Goal: Task Accomplishment & Management: Manage account settings

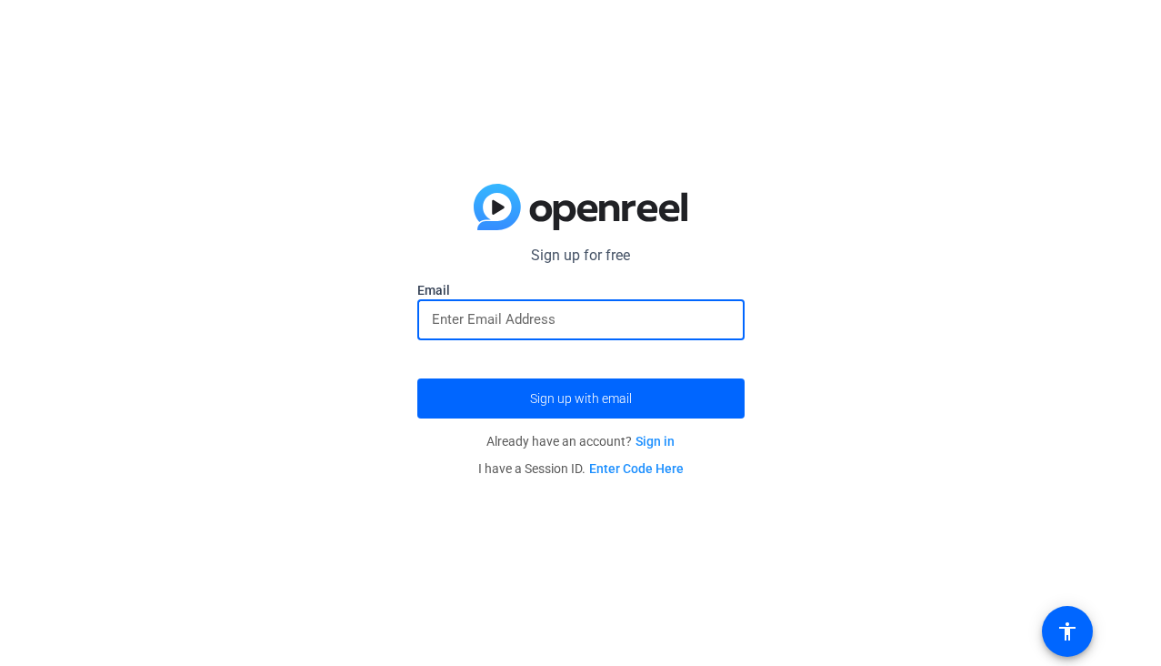
click at [612, 310] on input "email" at bounding box center [581, 319] width 298 height 22
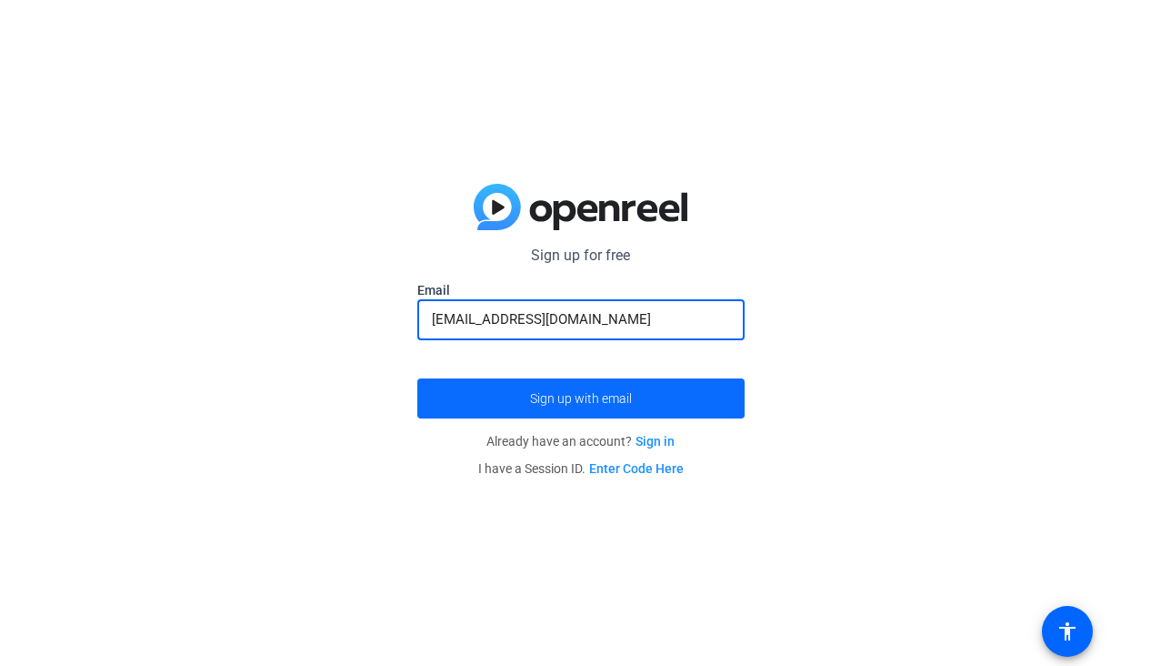
type input "[EMAIL_ADDRESS][DOMAIN_NAME]"
click at [417, 378] on button "Sign up with email" at bounding box center [580, 398] width 327 height 40
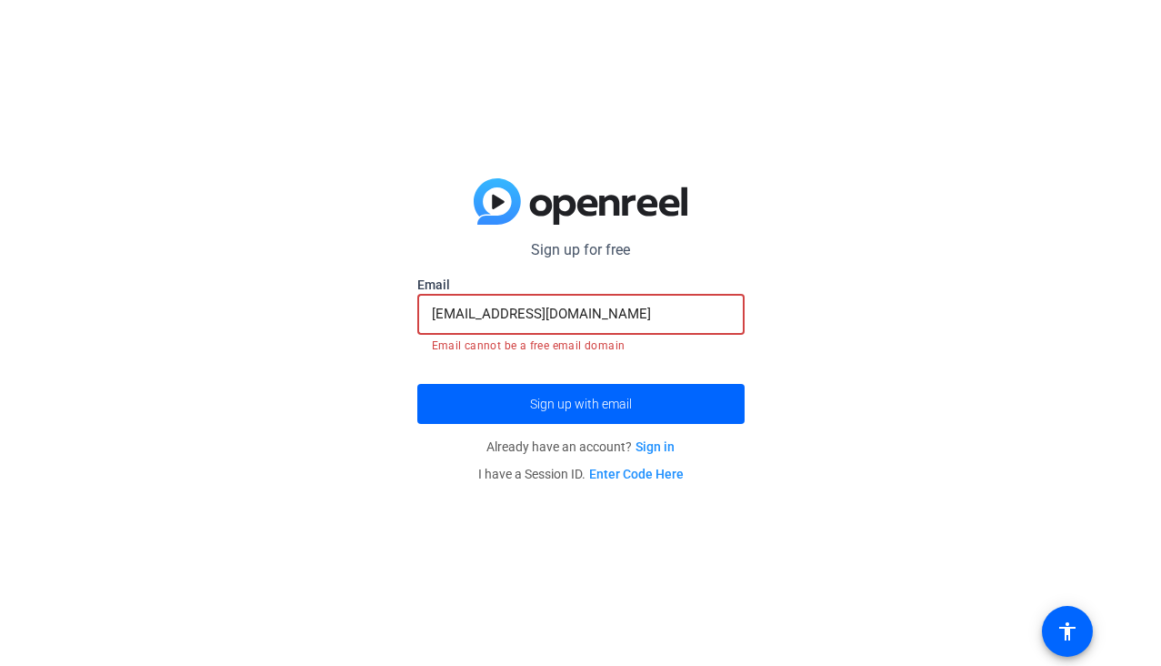
click at [545, 321] on input "[EMAIL_ADDRESS][DOMAIN_NAME]" at bounding box center [581, 314] width 298 height 22
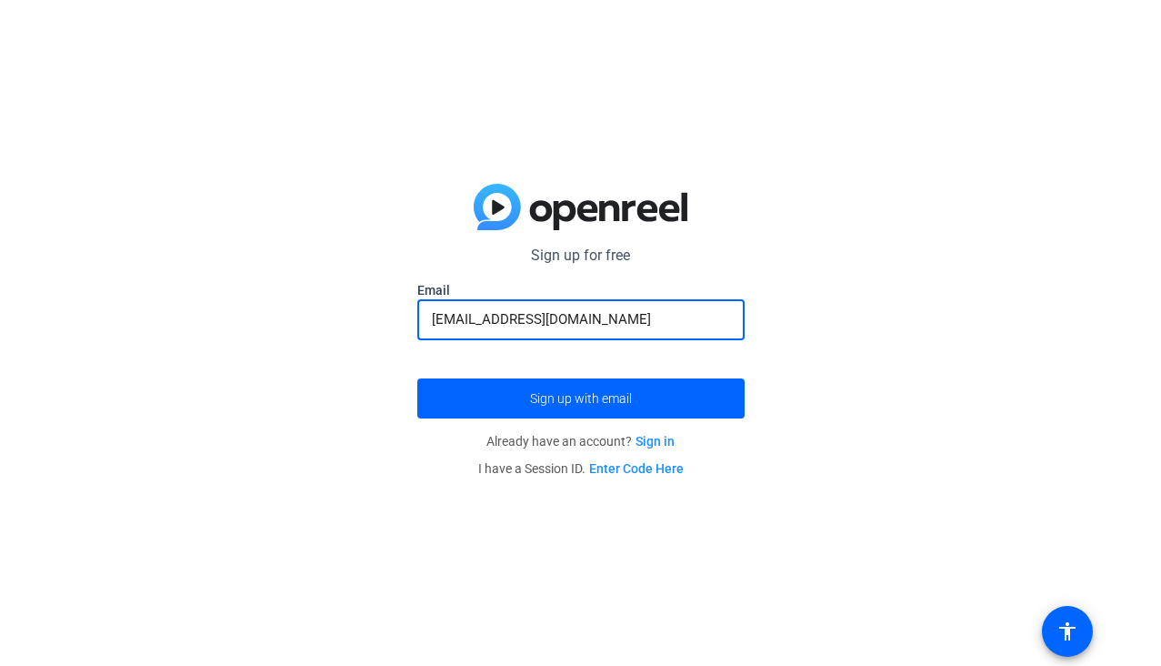
type input "[EMAIL_ADDRESS][DOMAIN_NAME]"
click at [417, 378] on button "Sign up with email" at bounding box center [580, 398] width 327 height 40
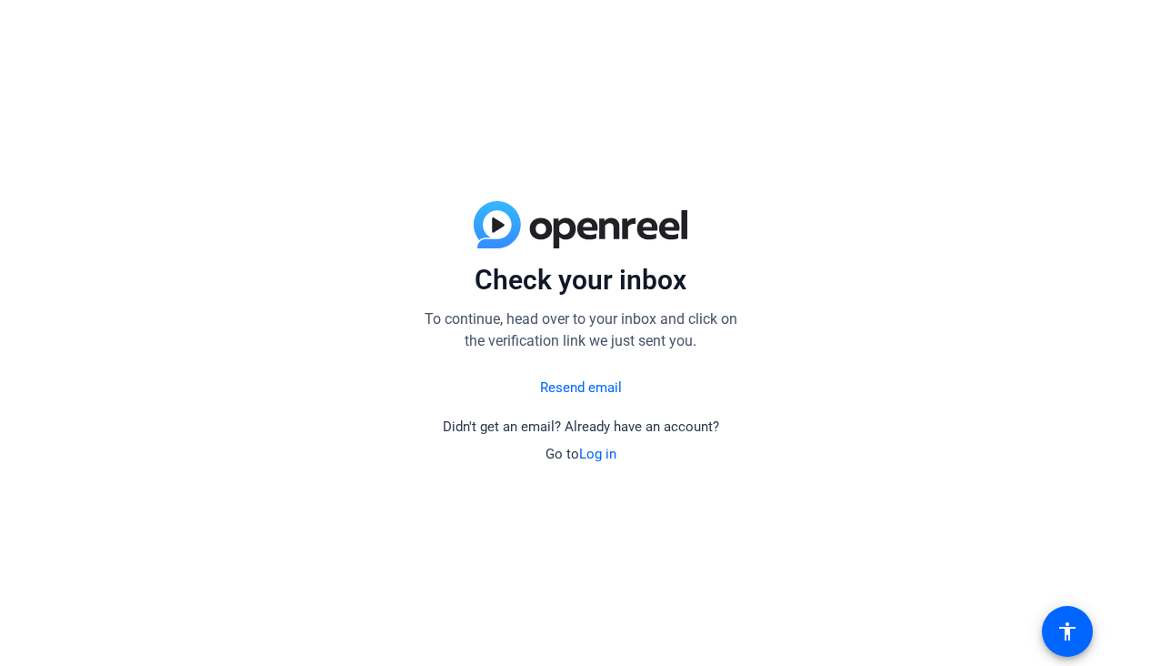
click at [595, 456] on link "Log in" at bounding box center [597, 454] width 37 height 16
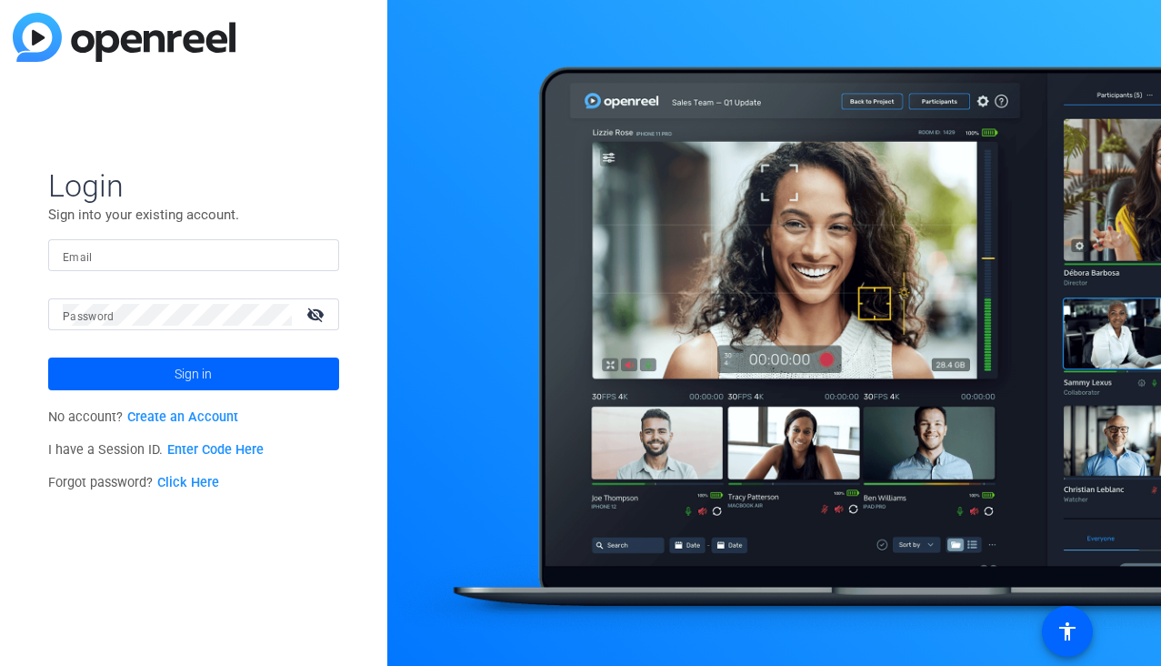
click at [221, 256] on input "Email" at bounding box center [194, 256] width 262 height 22
type input "[EMAIL_ADDRESS][DOMAIN_NAME]"
click at [179, 325] on div at bounding box center [177, 314] width 229 height 32
click at [321, 303] on mat-icon "visibility_off" at bounding box center [318, 314] width 44 height 26
click at [48, 357] on button "Sign in" at bounding box center [193, 373] width 291 height 33
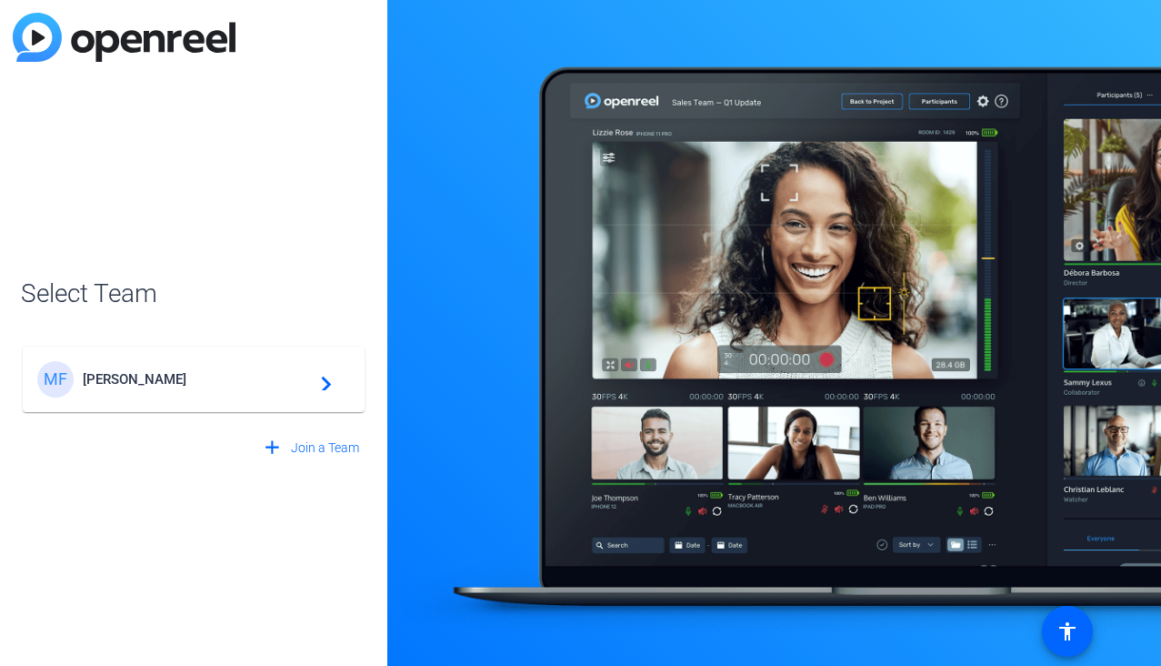
click at [246, 394] on div "MF Morsal Faizi navigate_next" at bounding box center [193, 379] width 313 height 36
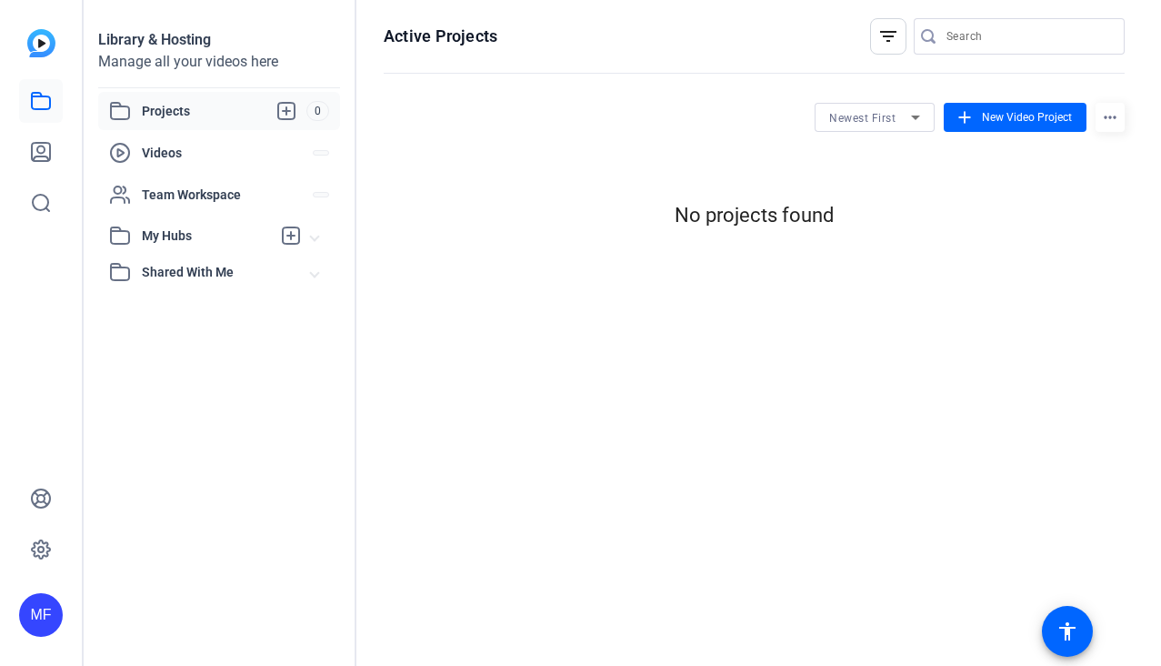
click at [319, 380] on div "Library & Hosting Manage all your videos here Projects 0 Videos Team Workspace …" at bounding box center [220, 333] width 273 height 666
click at [983, 120] on span "New Video Project" at bounding box center [1027, 117] width 90 height 16
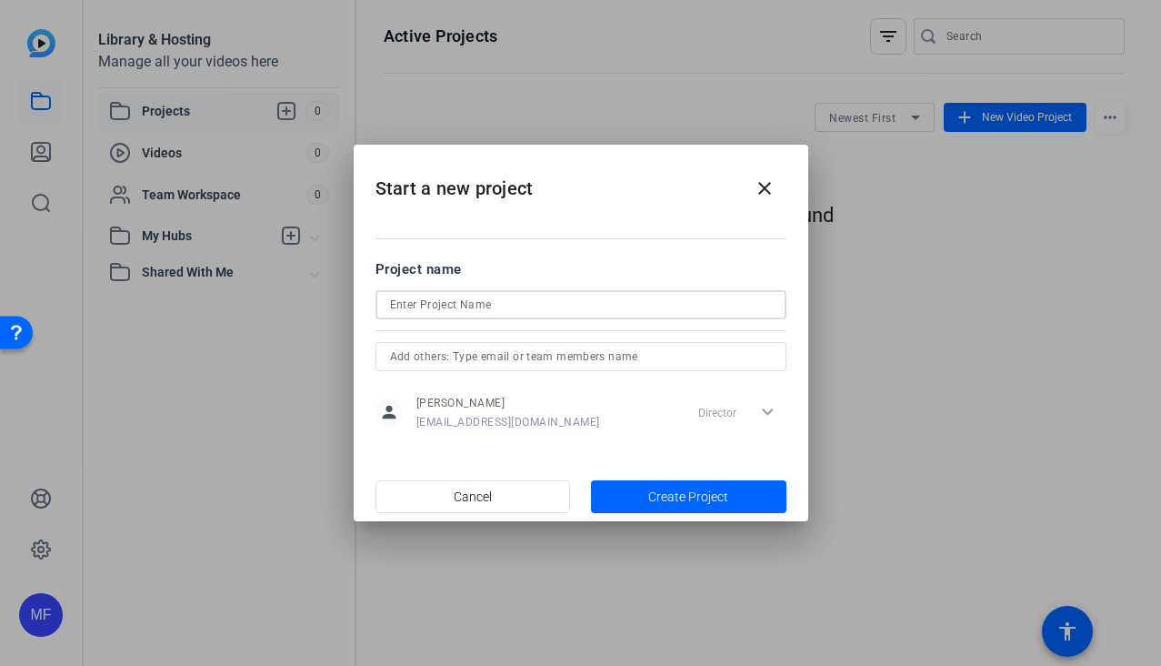
click at [573, 312] on input at bounding box center [581, 305] width 382 height 22
type input "Art 7"
click at [551, 349] on input "text" at bounding box center [581, 357] width 382 height 22
type input "Morsal"
click at [636, 489] on span "button" at bounding box center [688, 497] width 195 height 44
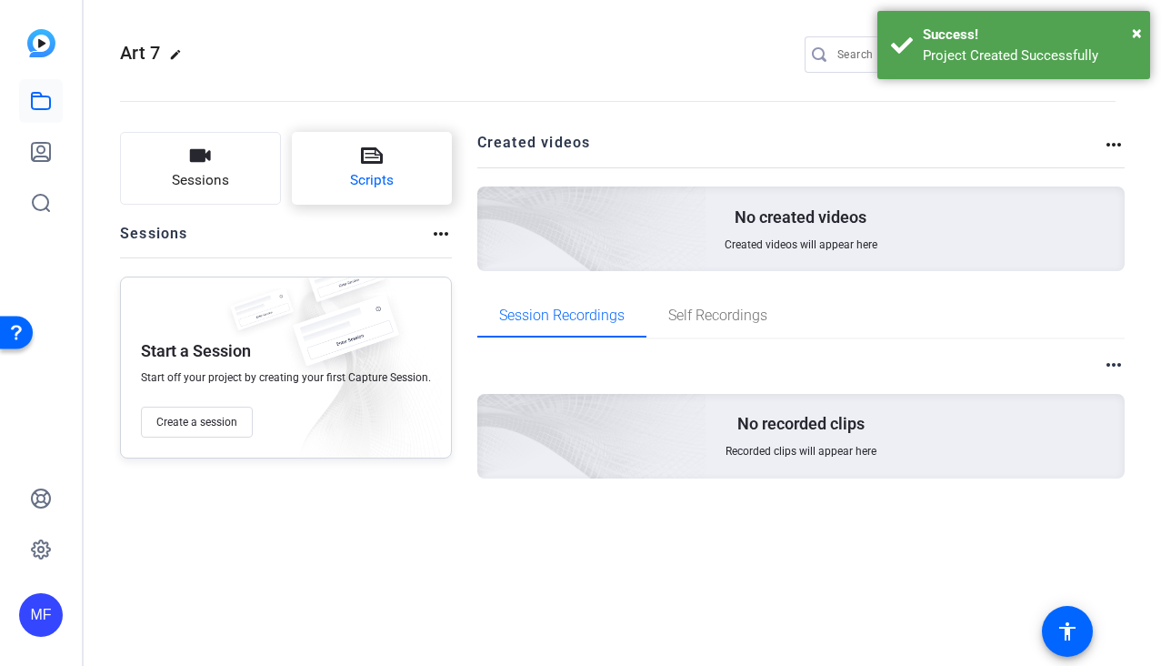
click at [386, 157] on button "Scripts" at bounding box center [372, 168] width 161 height 73
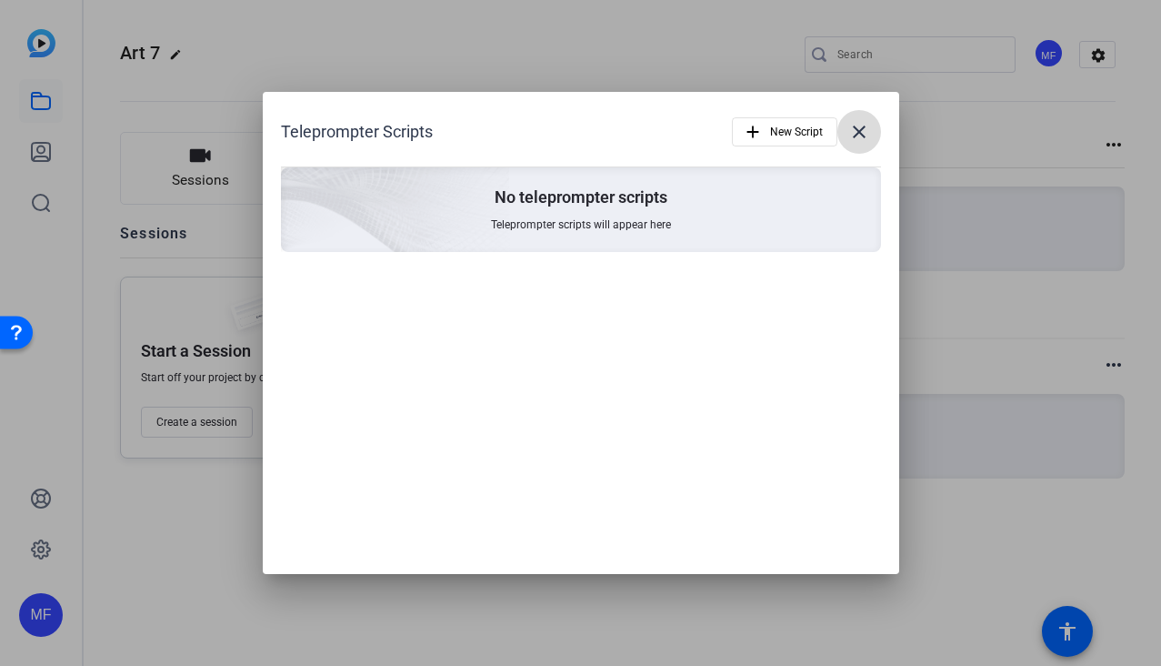
click at [859, 133] on mat-icon "close" at bounding box center [859, 132] width 22 height 22
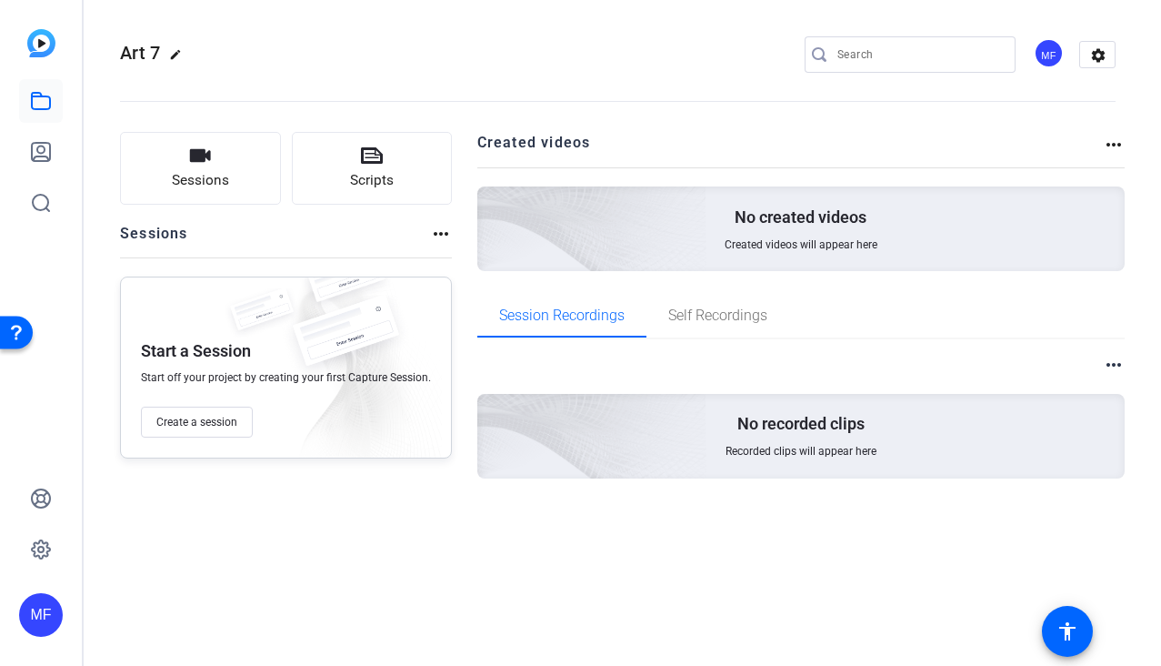
click at [801, 213] on p "No created videos" at bounding box center [801, 217] width 132 height 22
click at [719, 310] on span "Self Recordings" at bounding box center [717, 315] width 99 height 15
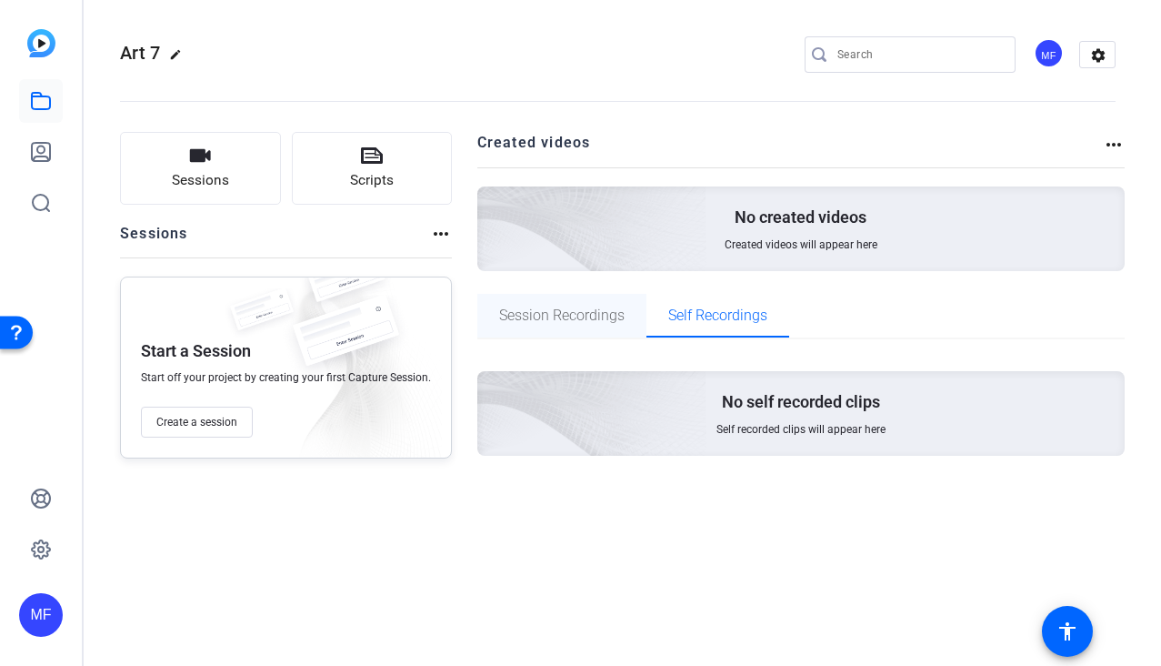
click at [544, 322] on span "Session Recordings" at bounding box center [561, 315] width 125 height 15
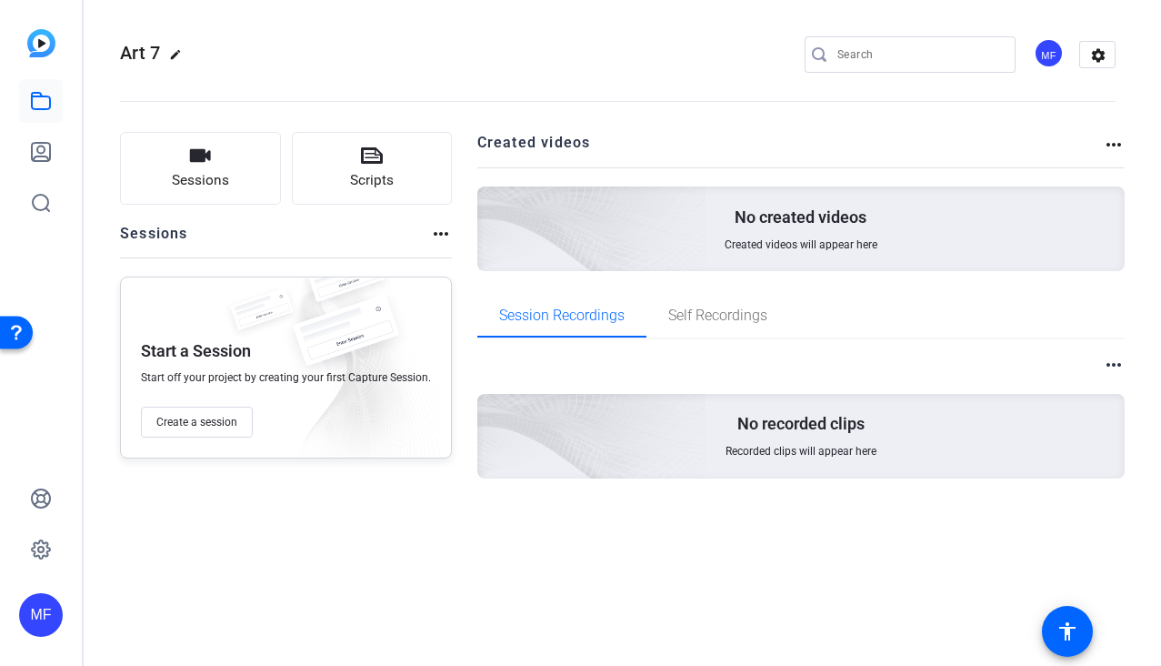
click at [621, 430] on img at bounding box center [491, 411] width 434 height 395
click at [805, 416] on p "No recorded clips" at bounding box center [800, 424] width 127 height 22
click at [1099, 364] on div "more_horiz" at bounding box center [801, 364] width 648 height 23
click at [1123, 364] on mat-icon "more_horiz" at bounding box center [1114, 365] width 22 height 22
click at [948, 416] on div at bounding box center [580, 333] width 1161 height 666
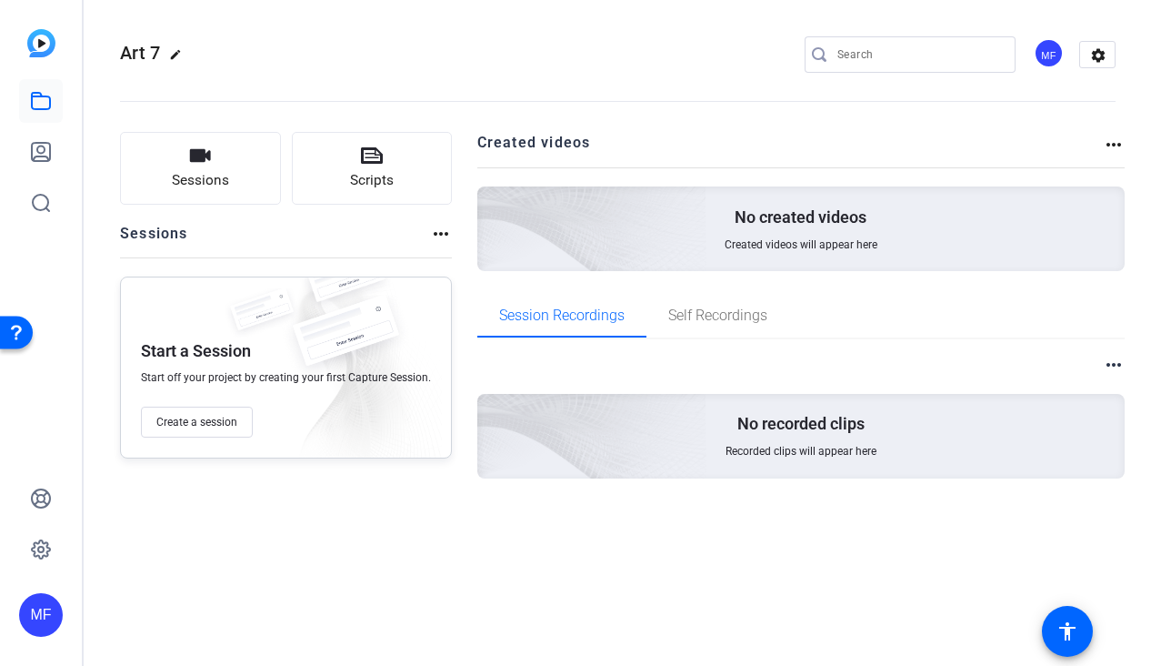
click at [818, 439] on div "No recorded clips Recorded clips will appear here" at bounding box center [801, 436] width 648 height 85
click at [1120, 358] on mat-icon "more_horiz" at bounding box center [1114, 365] width 22 height 22
click at [1066, 382] on span "View Archived Clips" at bounding box center [1058, 388] width 103 height 22
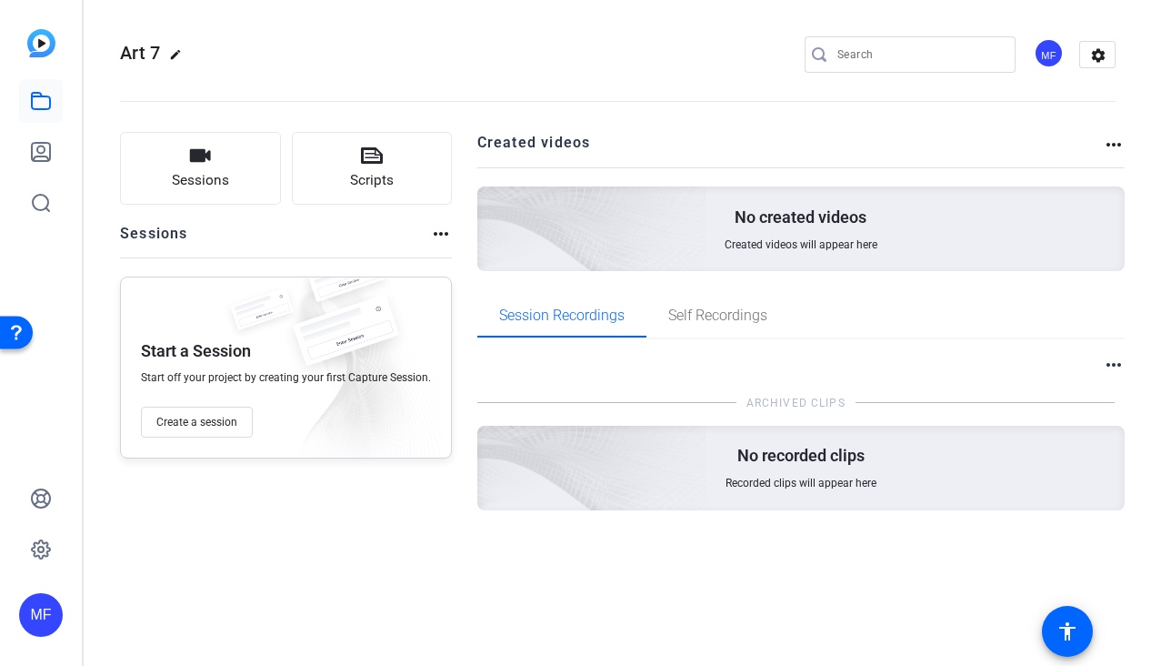
click at [757, 472] on div "No recorded clips Recorded clips will appear here" at bounding box center [801, 468] width 648 height 85
click at [750, 491] on div "No recorded clips Recorded clips will appear here" at bounding box center [801, 468] width 648 height 85
click at [798, 184] on div "Created videos more_horiz No created videos Created videos will appear here" at bounding box center [801, 201] width 648 height 139
click at [224, 424] on span "Create a session" at bounding box center [196, 422] width 81 height 15
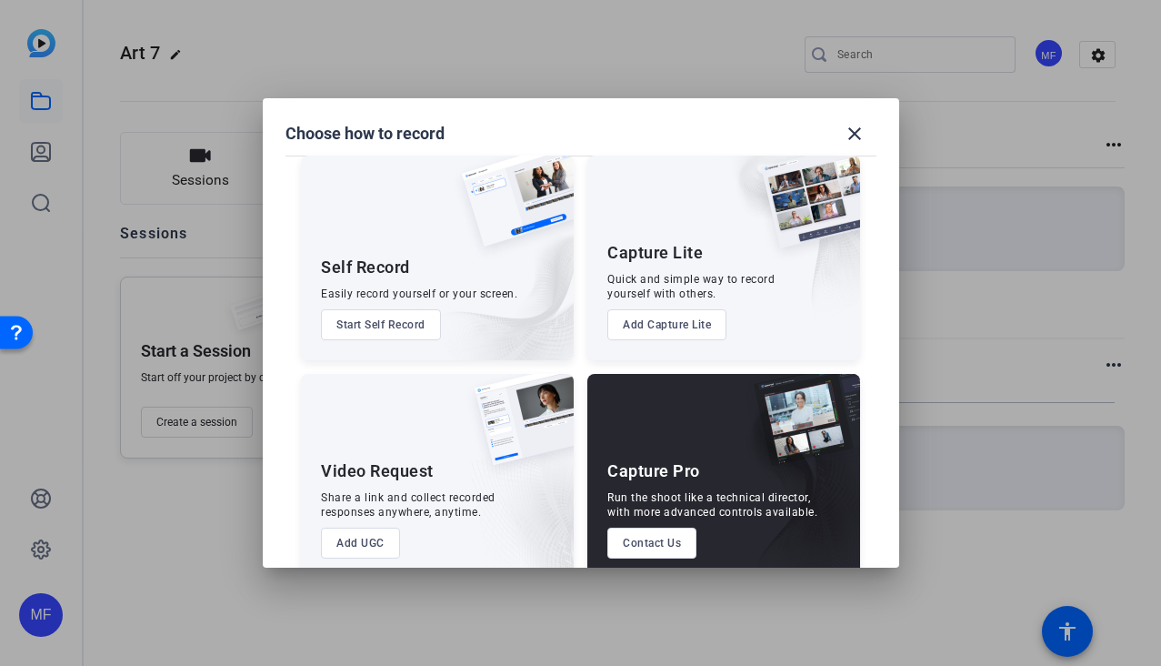
scroll to position [45, 0]
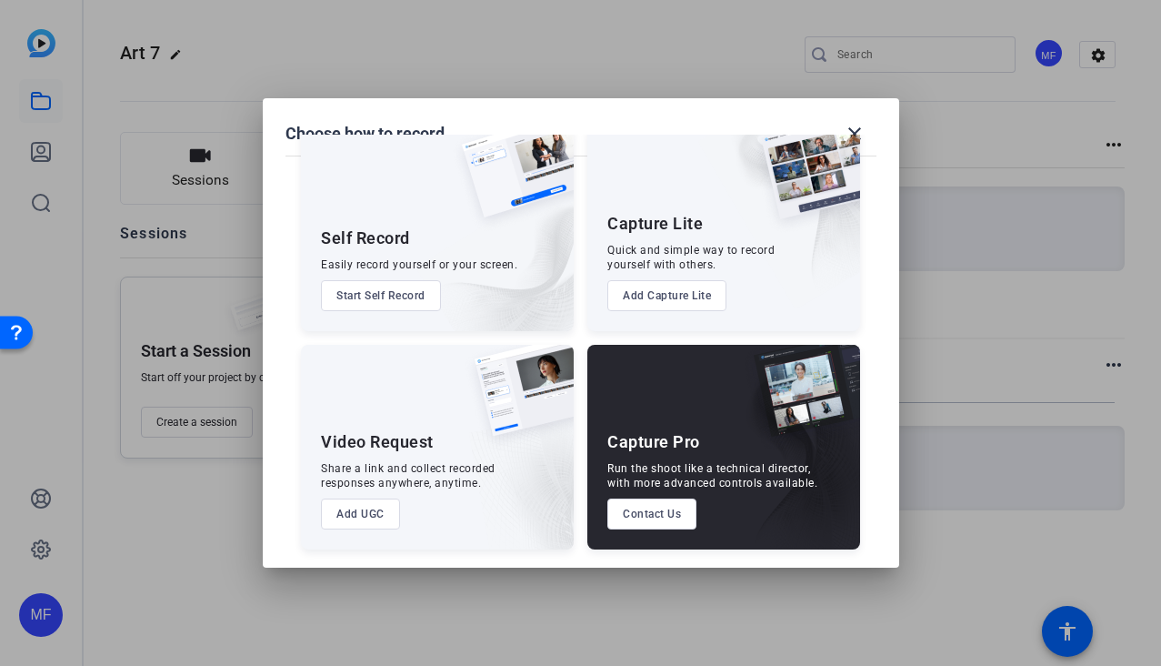
click at [361, 518] on button "Add UGC" at bounding box center [360, 513] width 79 height 31
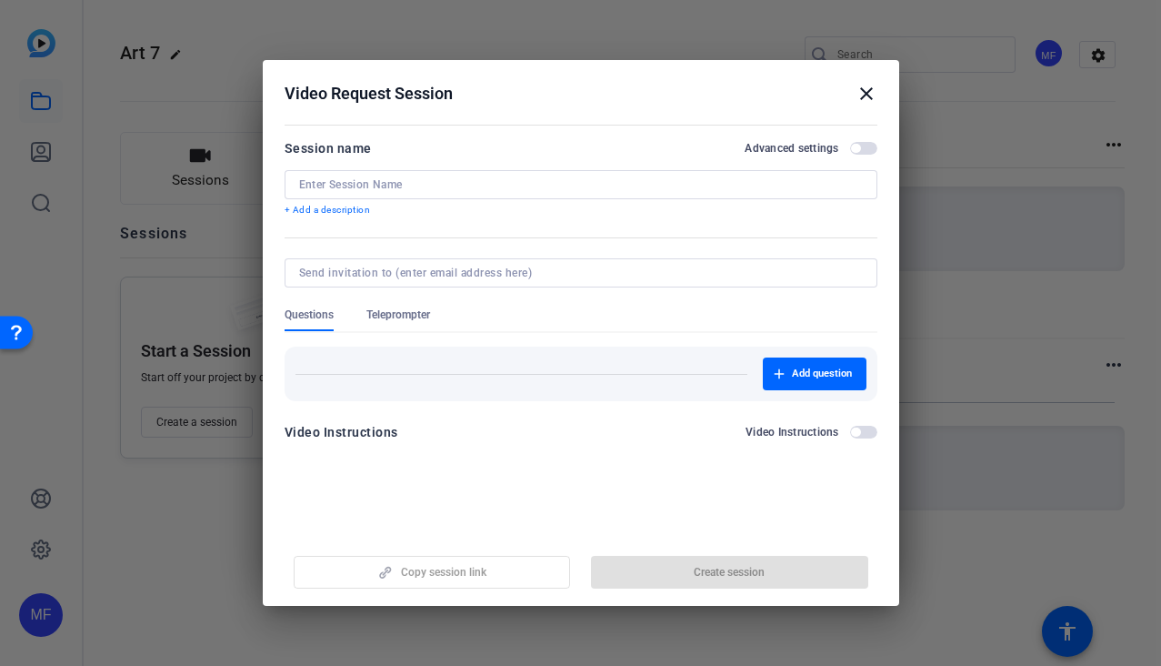
click at [570, 377] on div "Add question" at bounding box center [581, 373] width 571 height 33
click at [476, 570] on div "Copy session link Create session" at bounding box center [581, 565] width 593 height 46
click at [864, 436] on span "button" at bounding box center [863, 432] width 27 height 13
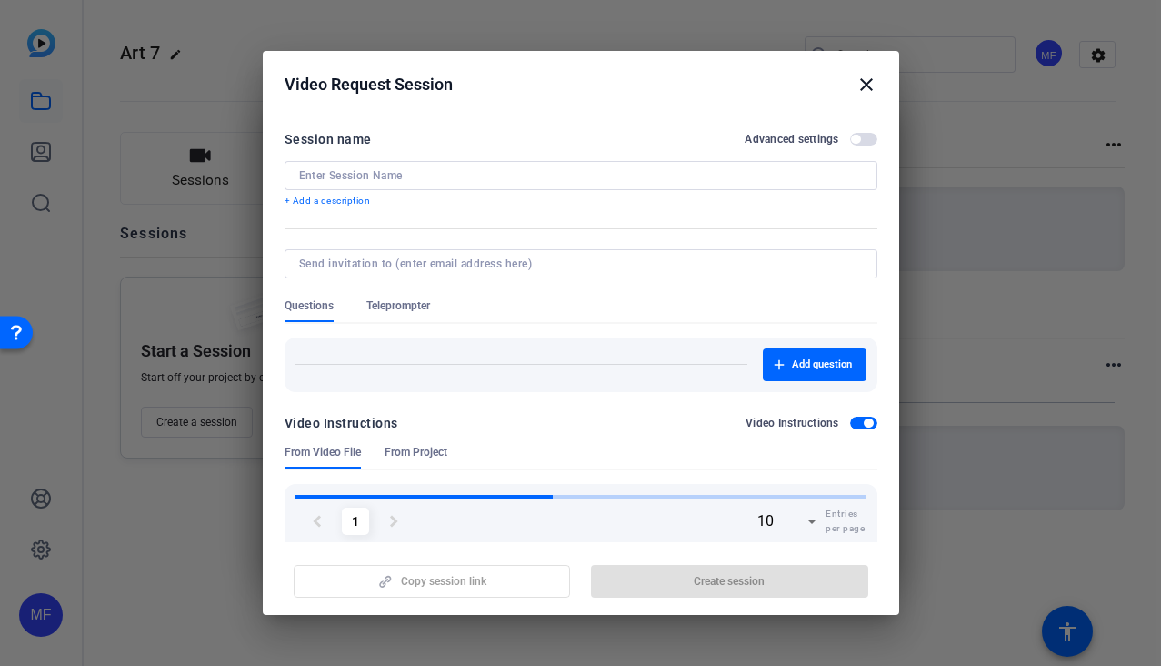
click at [500, 575] on div "Copy session link Create session" at bounding box center [581, 574] width 593 height 46
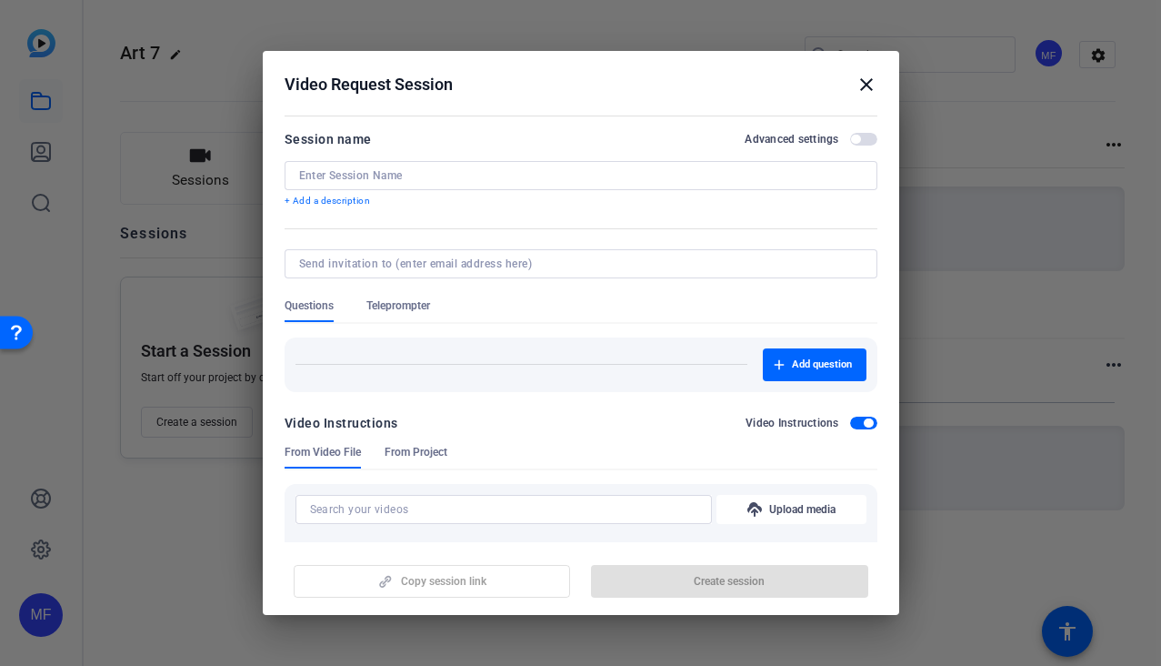
click at [448, 577] on div "Copy session link Create session" at bounding box center [581, 574] width 593 height 46
click at [461, 506] on input at bounding box center [503, 509] width 387 height 22
click at [417, 446] on span "From Project" at bounding box center [416, 452] width 63 height 15
click at [416, 592] on div "Copy session link Create session" at bounding box center [581, 574] width 593 height 46
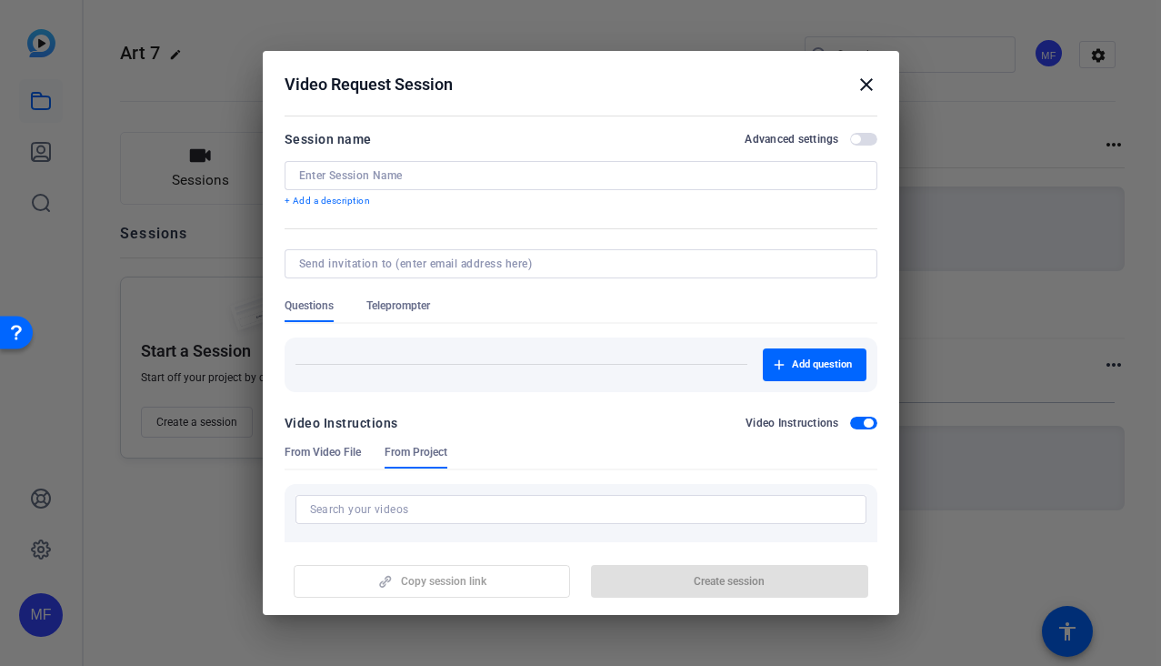
click at [321, 456] on span "From Video File" at bounding box center [323, 452] width 76 height 15
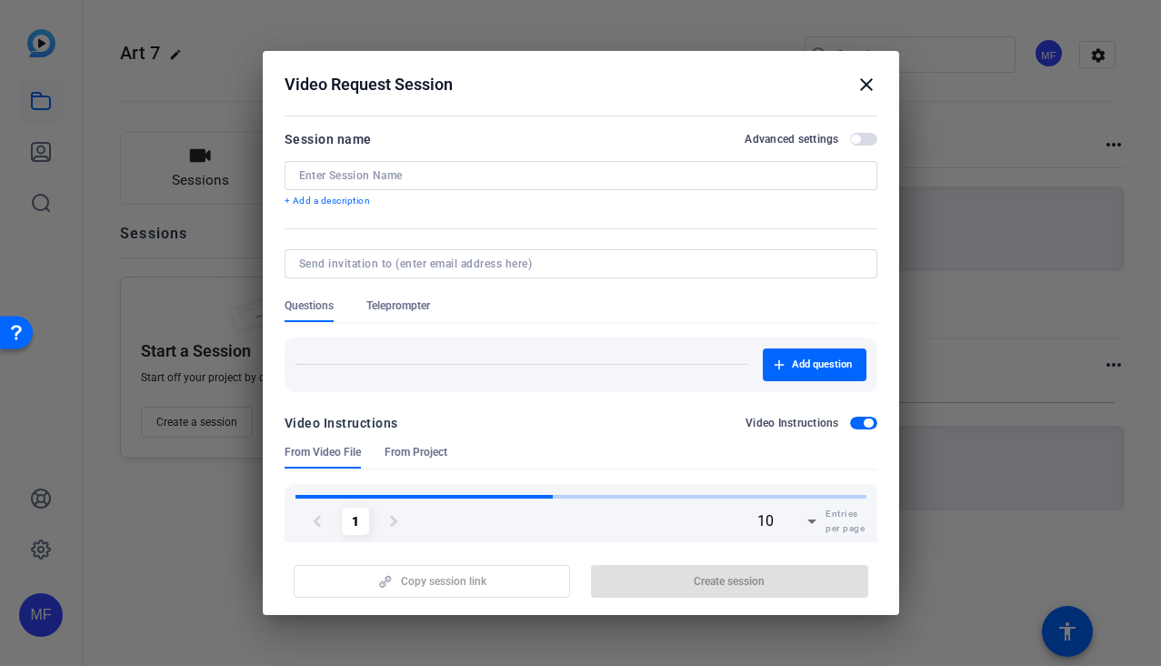
click at [351, 419] on div "Video Instructions" at bounding box center [342, 423] width 114 height 22
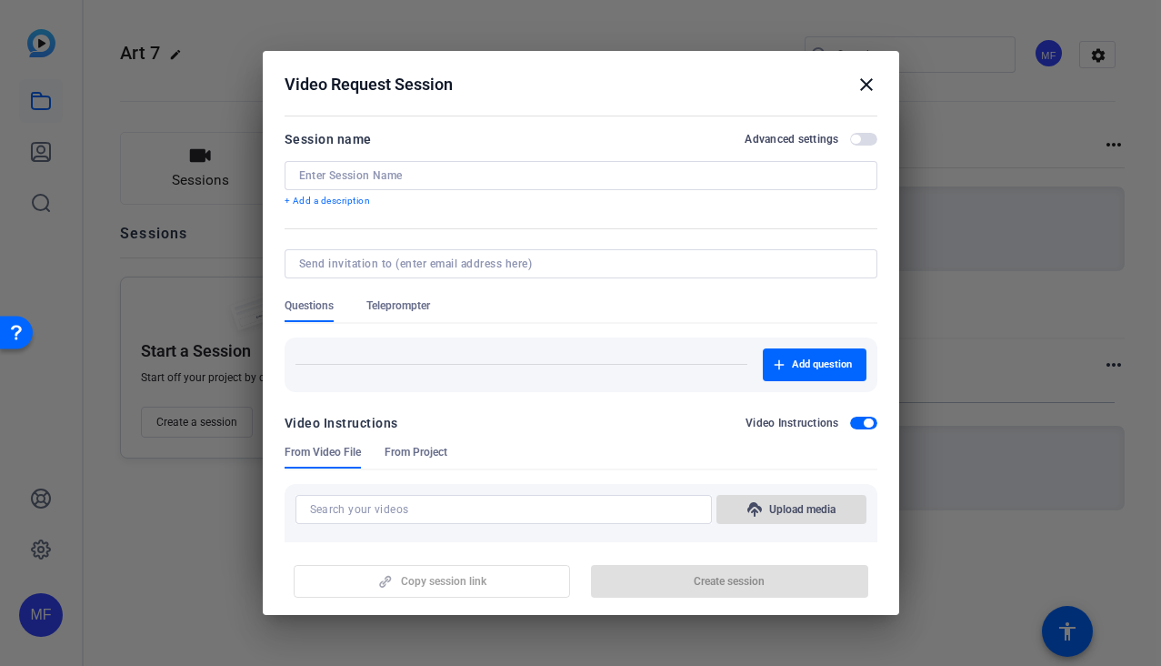
click at [777, 516] on span "Upload media" at bounding box center [802, 509] width 66 height 15
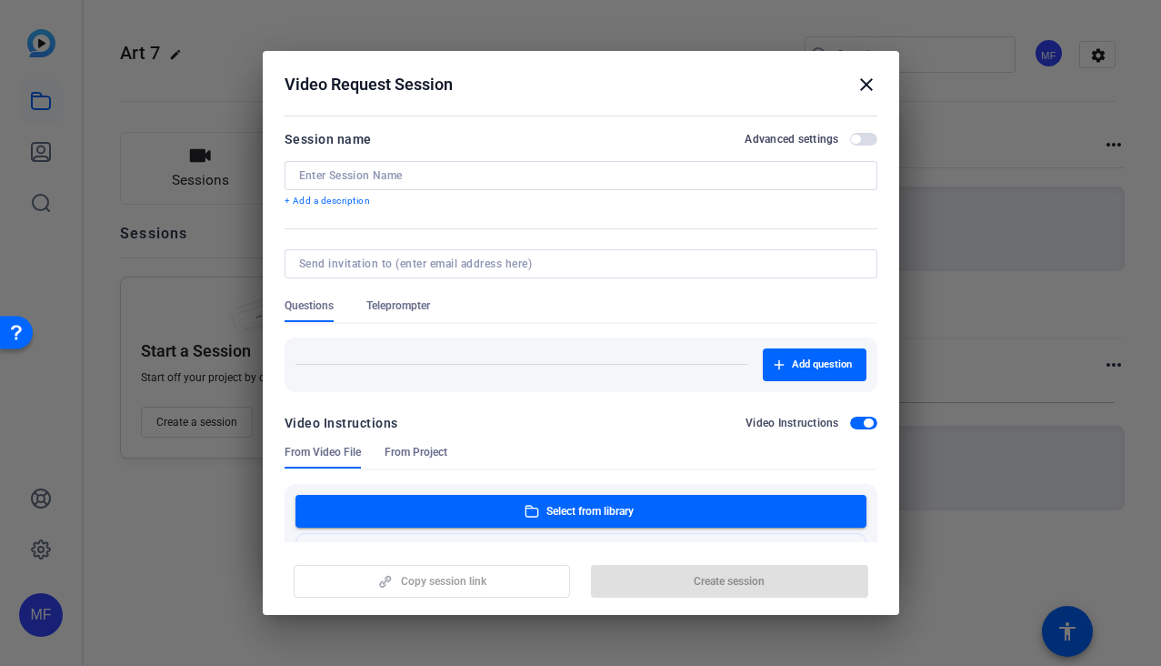
click at [421, 593] on div "Copy session link Create session" at bounding box center [581, 574] width 593 height 46
click at [859, 140] on span "button" at bounding box center [855, 139] width 9 height 9
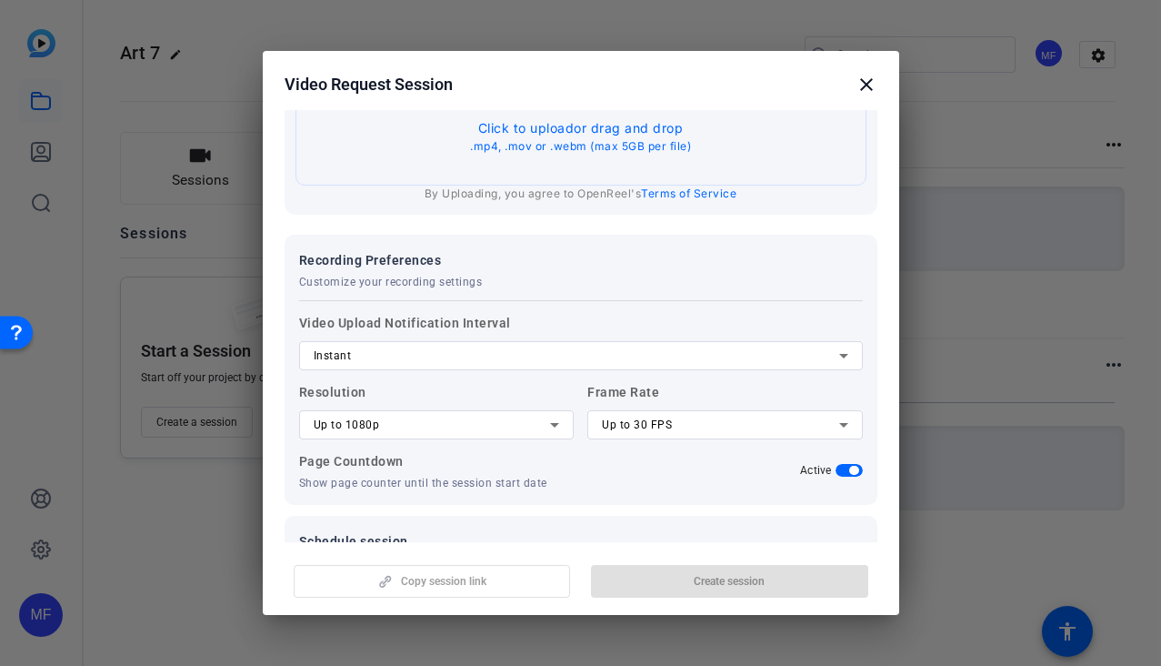
scroll to position [516, 0]
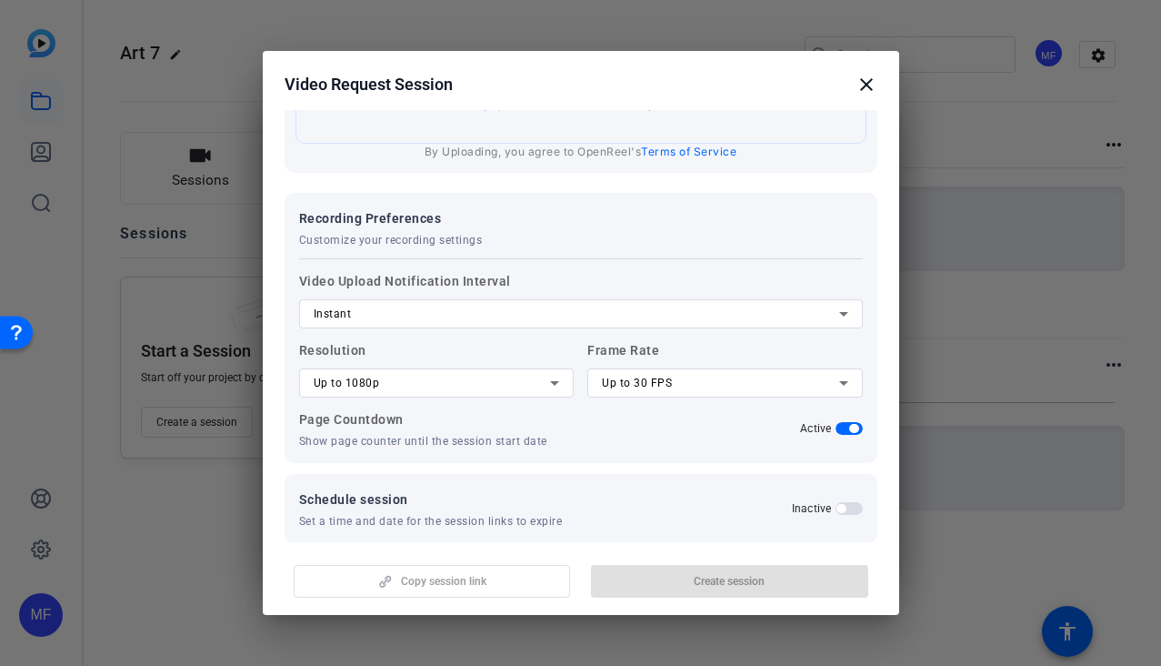
click at [480, 569] on div "Copy session link Create session" at bounding box center [581, 574] width 593 height 46
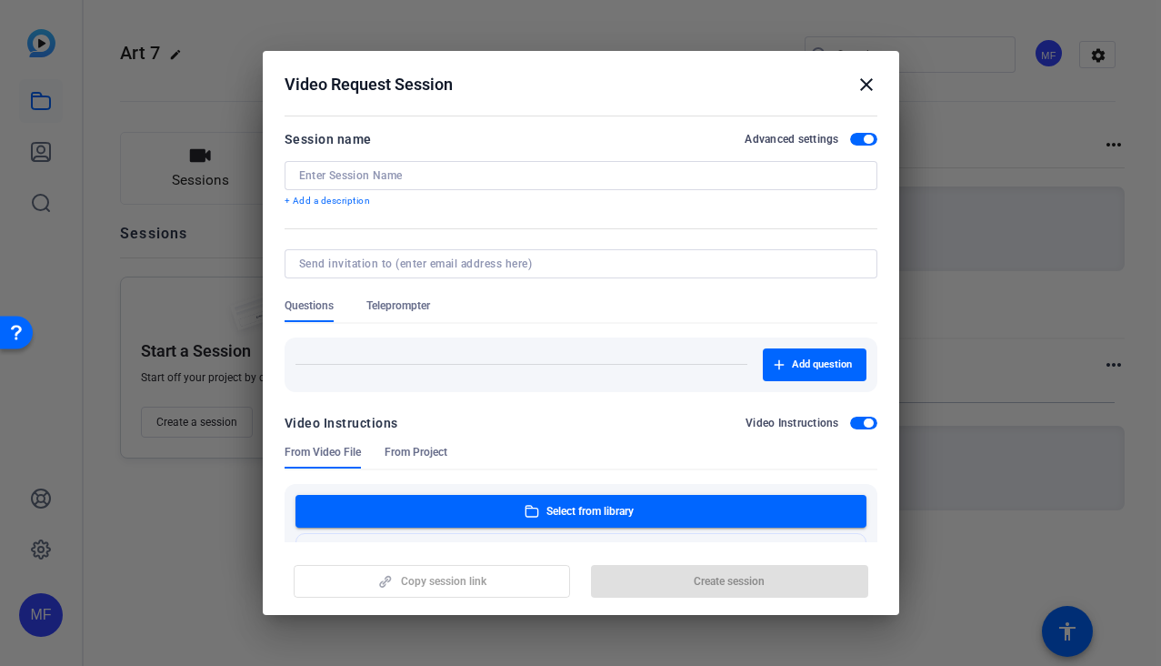
click at [858, 135] on span "button" at bounding box center [863, 139] width 27 height 13
click at [861, 419] on span "button" at bounding box center [863, 422] width 27 height 13
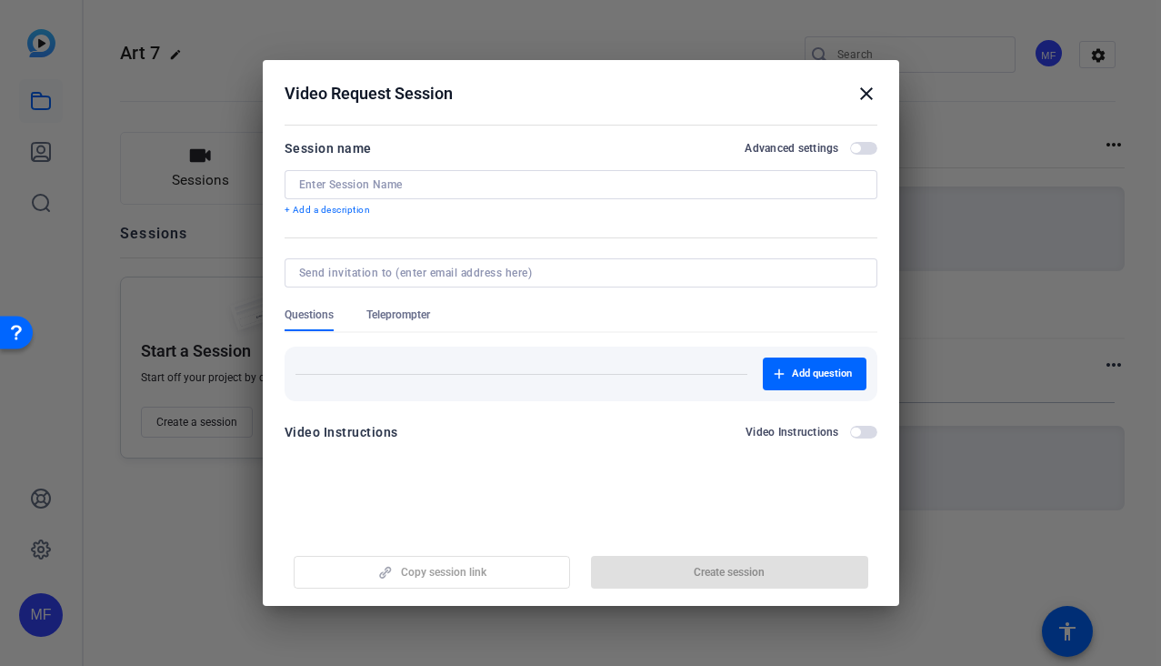
click at [449, 579] on div "Copy session link Create session" at bounding box center [581, 565] width 593 height 46
click at [710, 566] on div "Copy session link Create session" at bounding box center [581, 565] width 593 height 46
click at [565, 386] on div "Add question" at bounding box center [581, 373] width 571 height 33
click at [418, 310] on span "Teleprompter" at bounding box center [398, 314] width 64 height 15
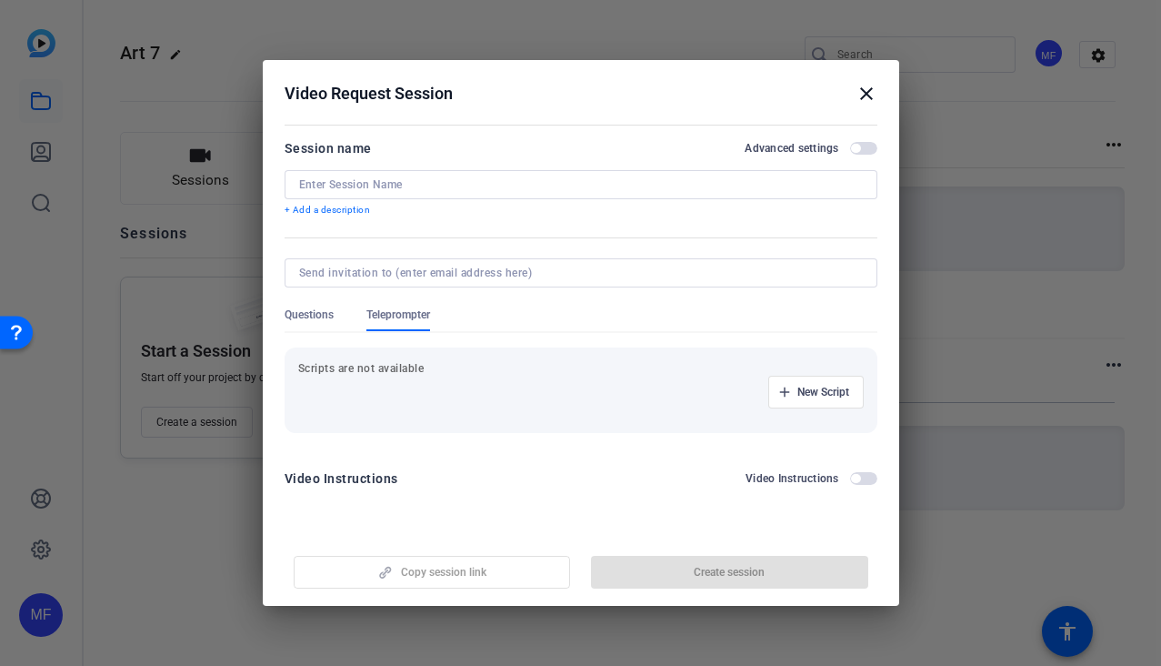
click at [408, 381] on div "New Script" at bounding box center [581, 392] width 566 height 33
click at [813, 393] on span "New Script" at bounding box center [823, 392] width 52 height 15
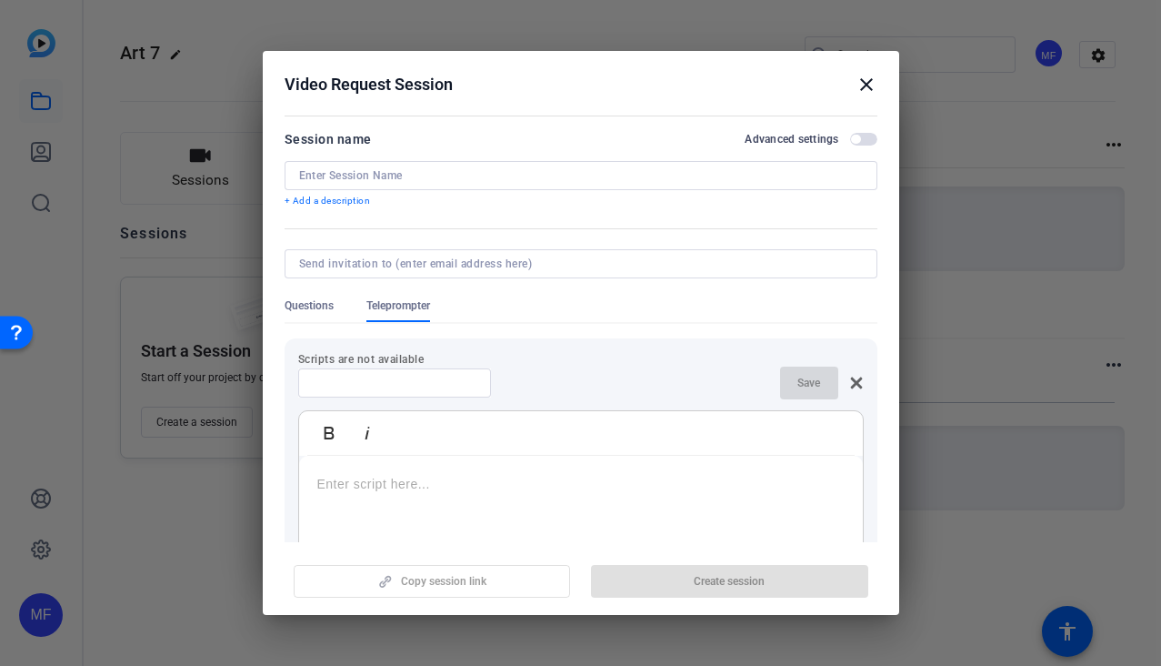
click at [853, 377] on icon at bounding box center [856, 382] width 12 height 12
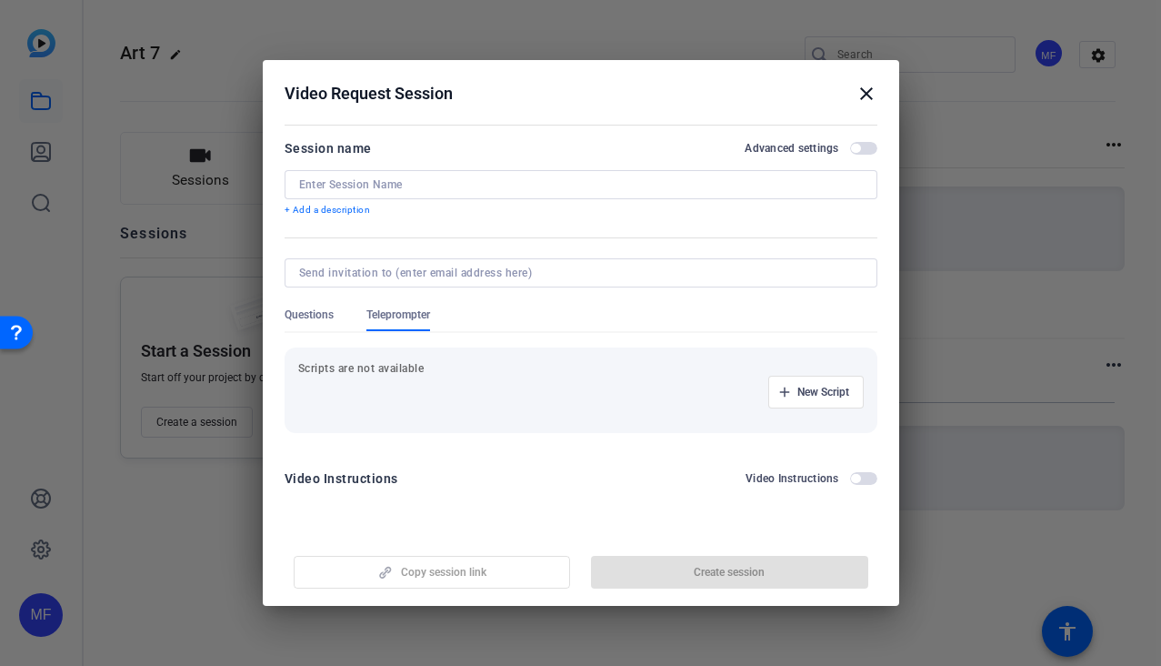
click at [603, 255] on form "Session name Advanced settings + Add a description Questions Teleprompter Scrip…" at bounding box center [581, 318] width 593 height 363
click at [601, 274] on input at bounding box center [577, 273] width 556 height 15
type input "M"
type input "morsalfaizi97@gmail.com"
click at [558, 175] on div at bounding box center [581, 184] width 564 height 29
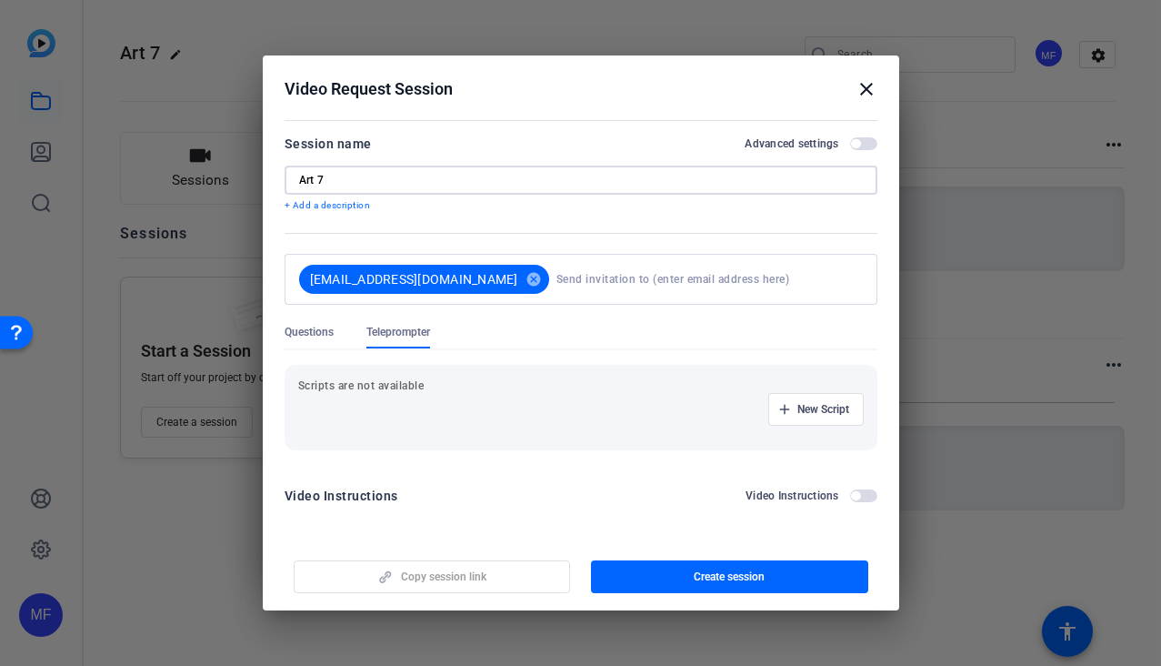
type input "Art 7"
click at [447, 570] on div "Copy session link Create session" at bounding box center [581, 569] width 593 height 46
click at [449, 411] on div "New Script" at bounding box center [581, 409] width 566 height 33
click at [776, 416] on span "button" at bounding box center [816, 409] width 94 height 44
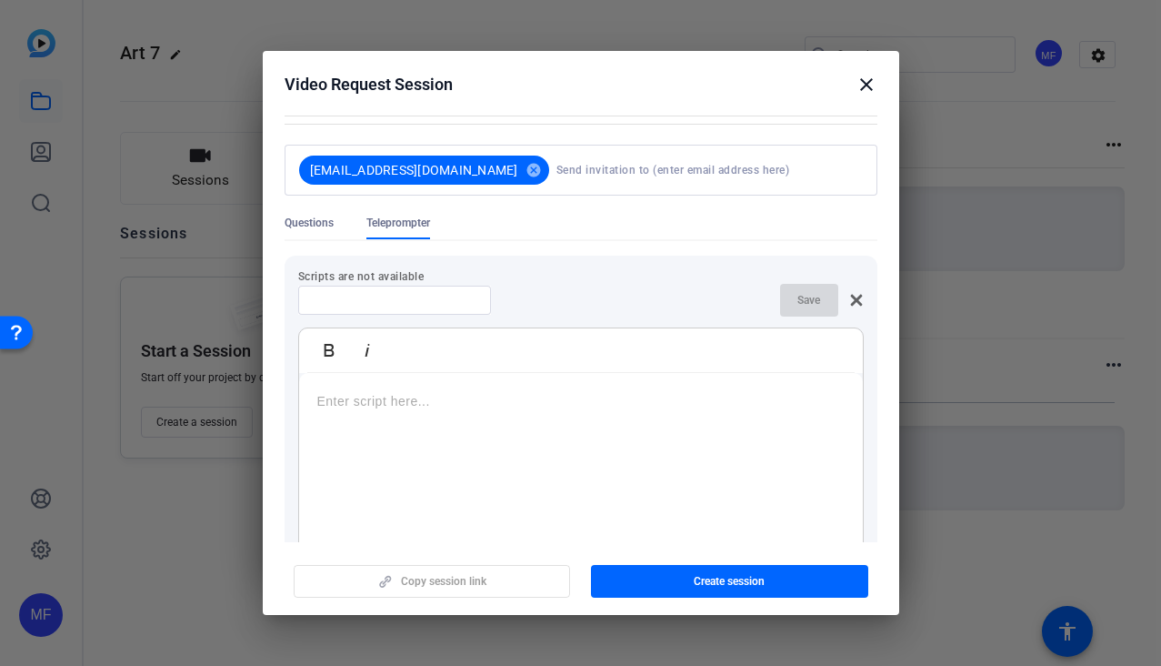
scroll to position [133, 0]
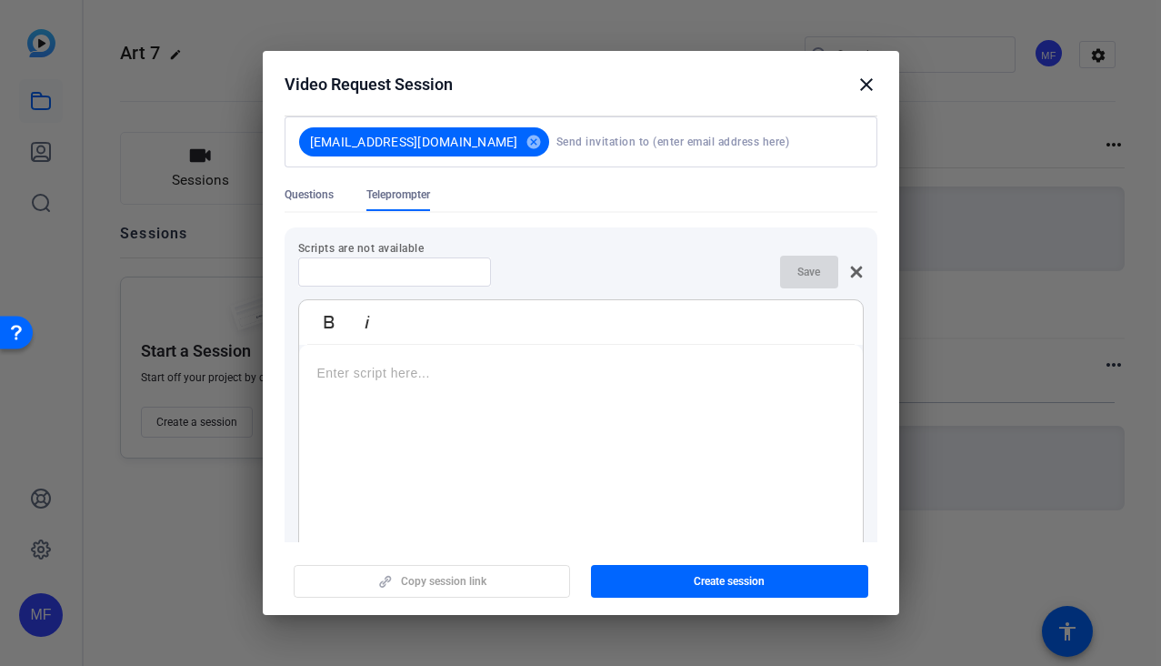
click at [491, 380] on p at bounding box center [580, 373] width 527 height 20
click at [554, 473] on div "https://youtu.be/AUg5afTOqb0?si=gcKkXX5cV6zgqFWk" at bounding box center [581, 458] width 564 height 227
click at [709, 571] on span "button" at bounding box center [729, 581] width 277 height 44
click at [870, 93] on mat-icon "close" at bounding box center [867, 85] width 22 height 22
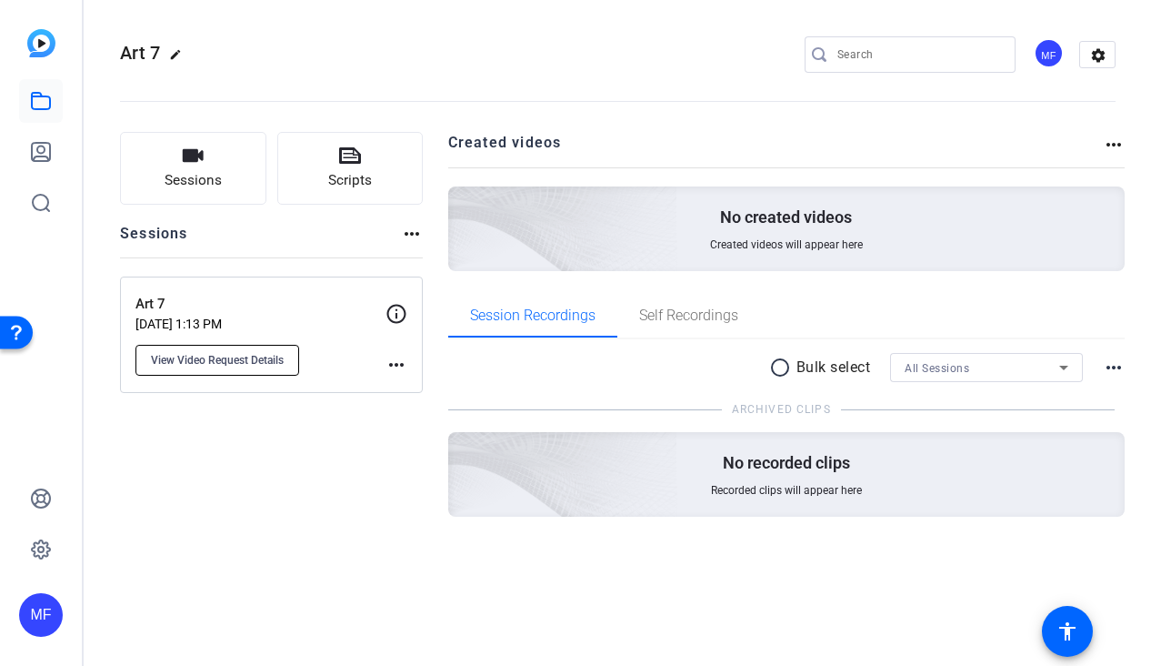
click at [250, 358] on span "View Video Request Details" at bounding box center [217, 360] width 133 height 15
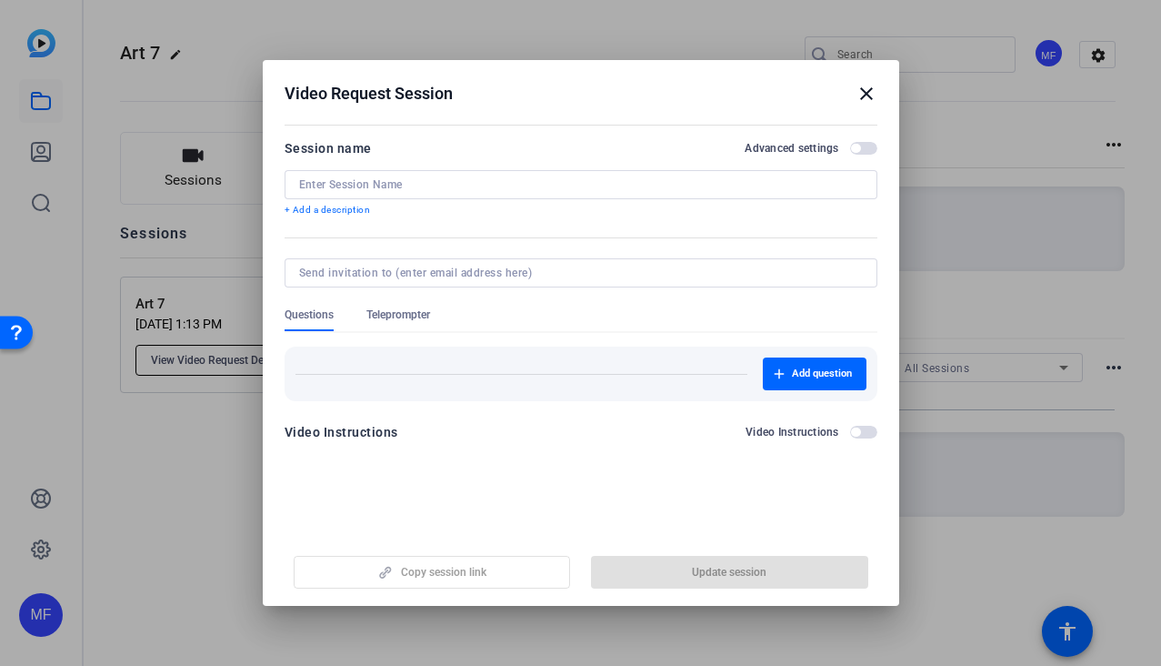
type input "Art 7"
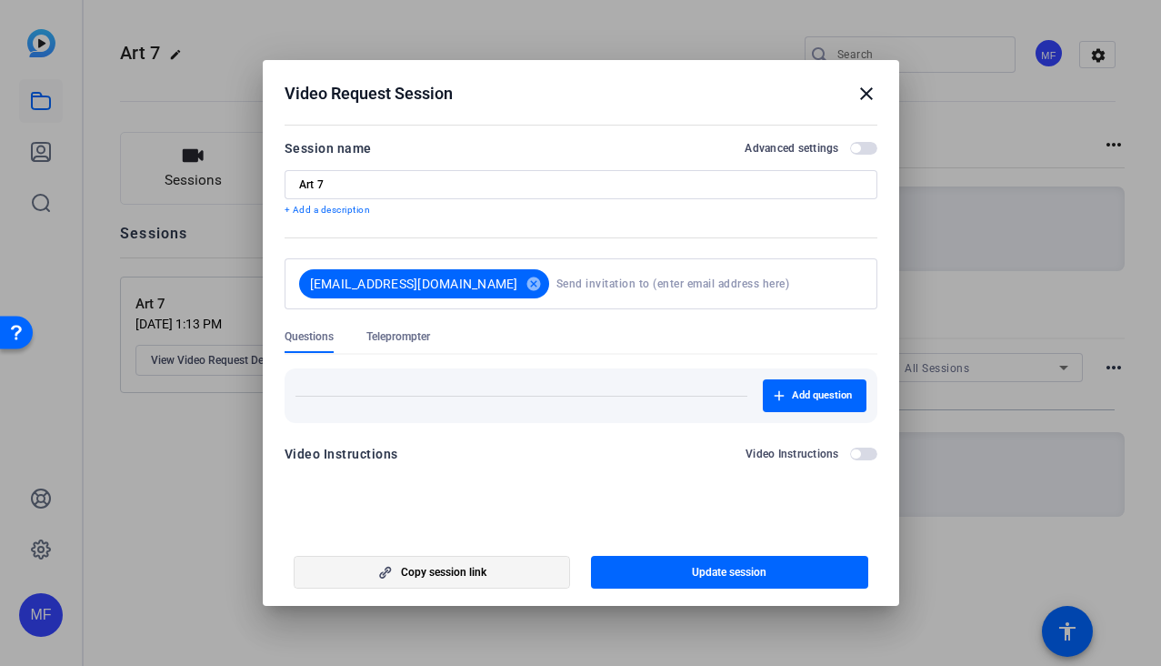
click at [496, 587] on span "button" at bounding box center [433, 572] width 276 height 44
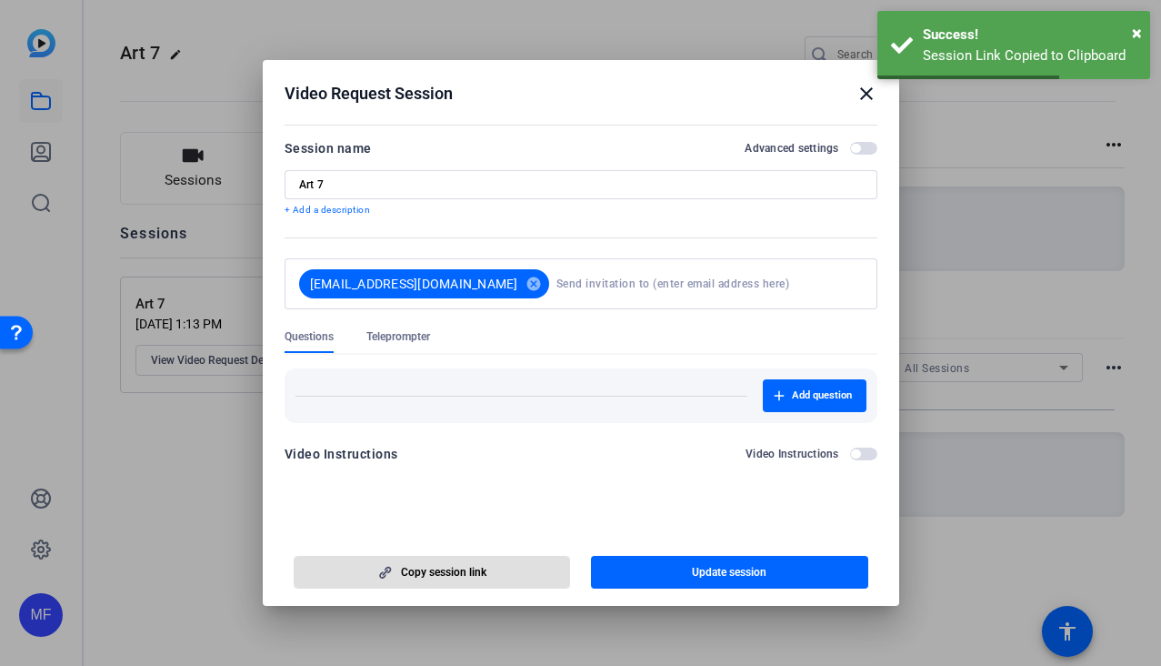
click at [872, 90] on mat-icon "close" at bounding box center [867, 94] width 22 height 22
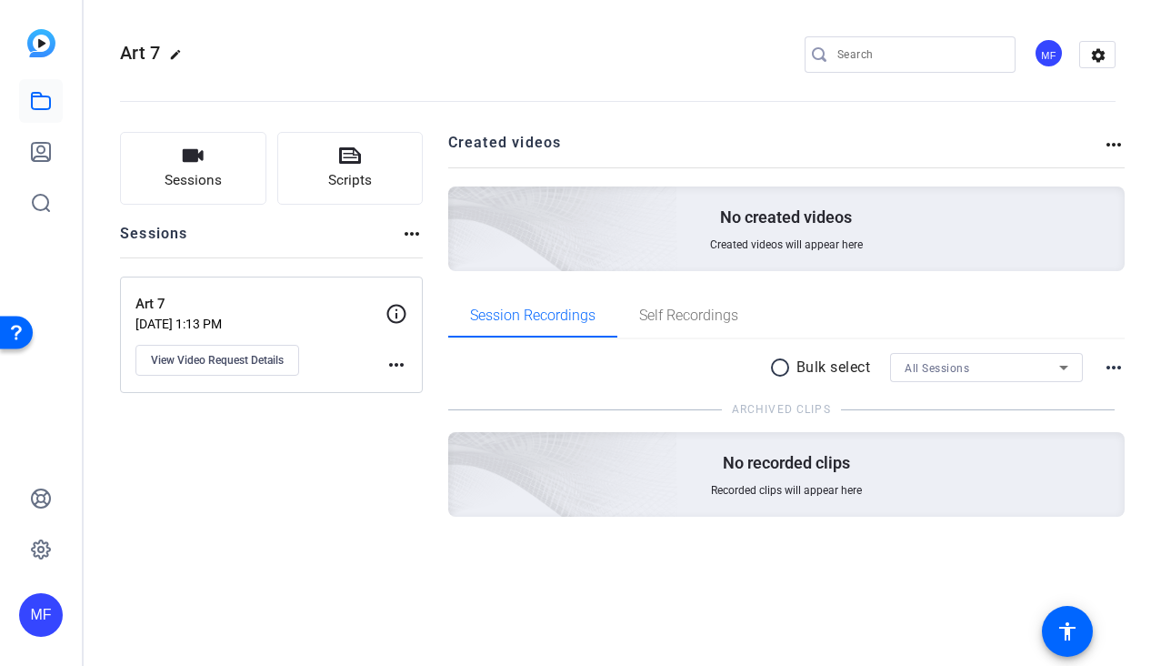
click at [756, 466] on p "No recorded clips" at bounding box center [786, 463] width 127 height 22
click at [755, 209] on p "No created videos" at bounding box center [786, 217] width 132 height 22
click at [817, 339] on div "radio_button_unchecked Bulk select All Sessions more_horiz ARCHIVED CLIPS No re…" at bounding box center [786, 456] width 677 height 235
click at [817, 364] on p "Bulk select" at bounding box center [834, 367] width 75 height 22
click at [966, 366] on span "All Sessions" at bounding box center [937, 368] width 65 height 13
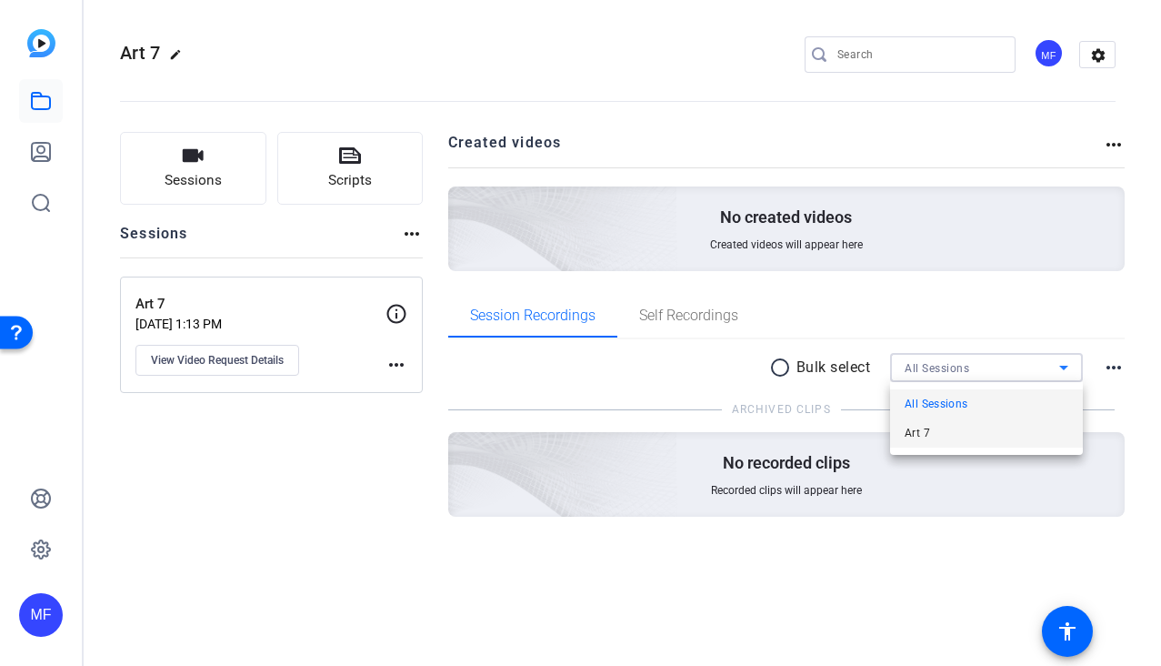
click at [931, 429] on mat-option "Art 7" at bounding box center [986, 432] width 193 height 29
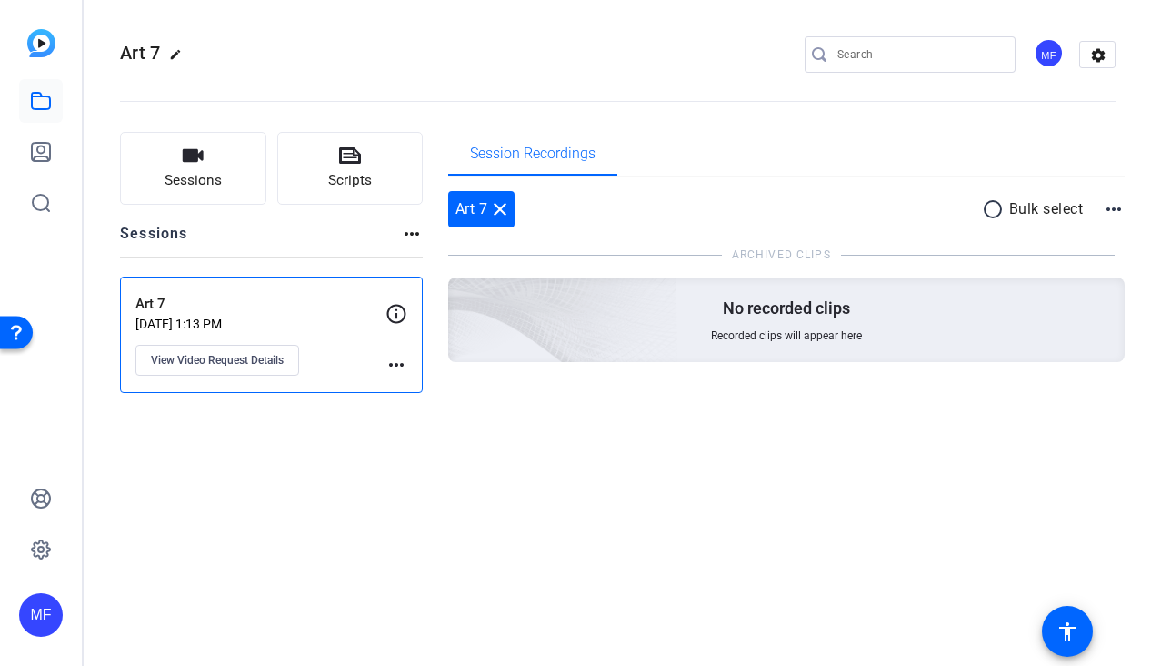
click at [777, 351] on div "No recorded clips Recorded clips will appear here" at bounding box center [786, 319] width 677 height 85
click at [477, 205] on div "Art 7 close" at bounding box center [481, 209] width 67 height 36
click at [1055, 54] on div "MF" at bounding box center [1049, 53] width 30 height 30
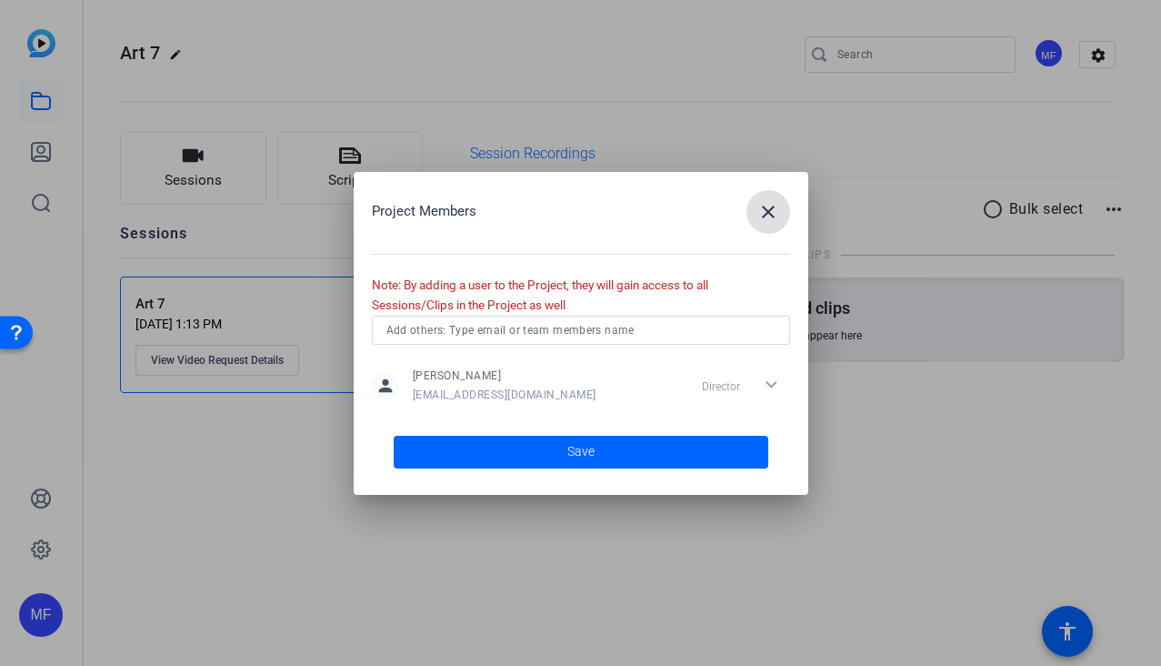
click at [738, 388] on div "Director expand_more" at bounding box center [742, 385] width 95 height 33
click at [771, 386] on div "Director expand_more" at bounding box center [742, 385] width 95 height 33
click at [1049, 113] on div at bounding box center [580, 333] width 1161 height 666
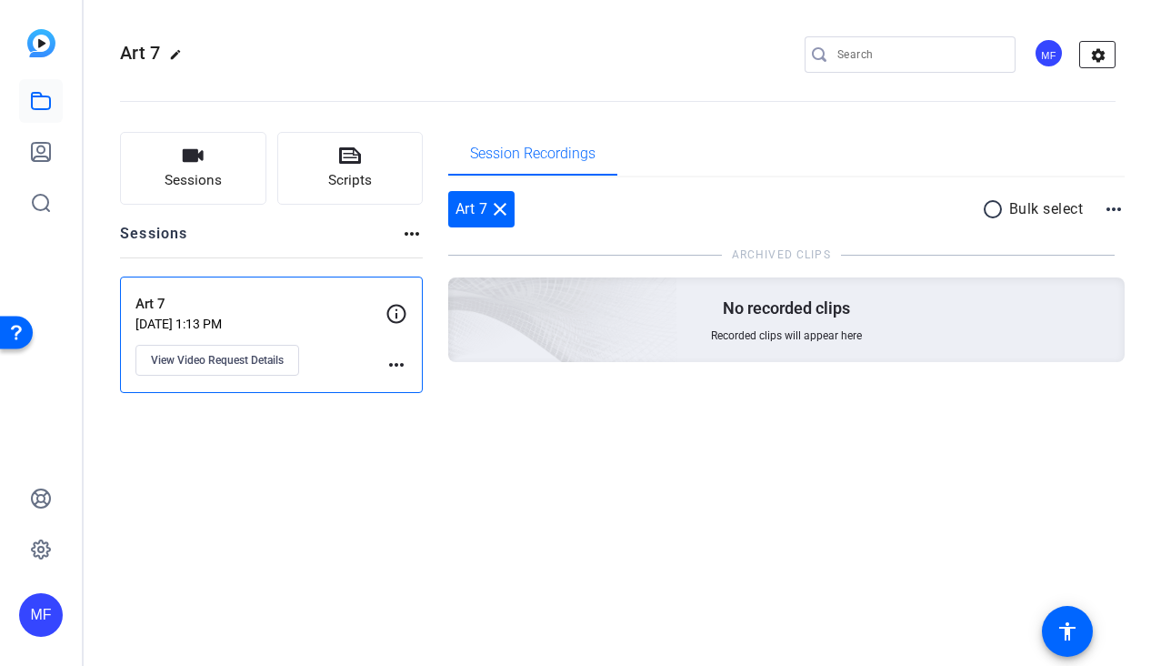
click at [1095, 58] on mat-icon "settings" at bounding box center [1098, 55] width 36 height 27
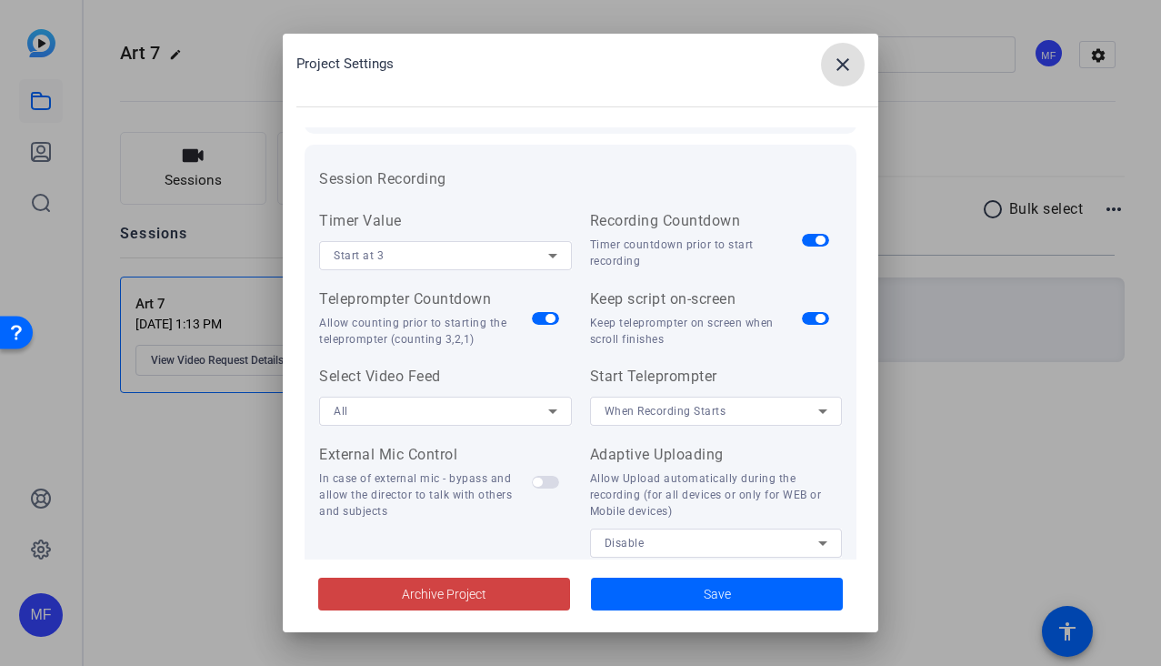
scroll to position [254, 0]
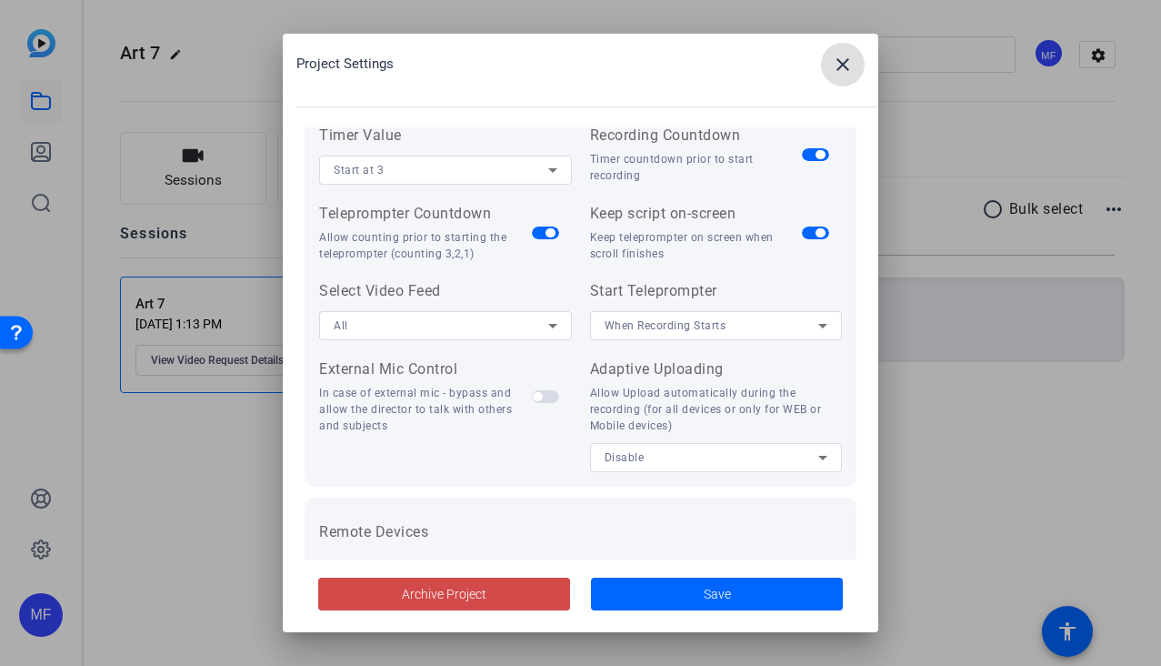
click at [459, 604] on span at bounding box center [444, 594] width 252 height 44
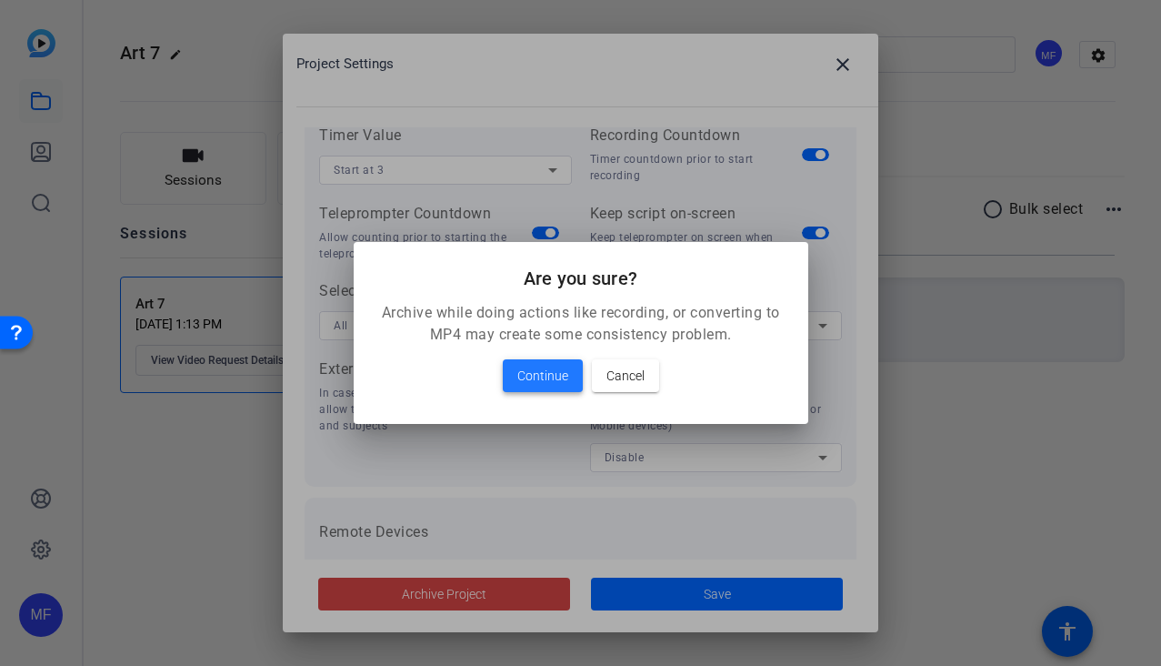
click at [539, 365] on span "Continue" at bounding box center [542, 376] width 51 height 22
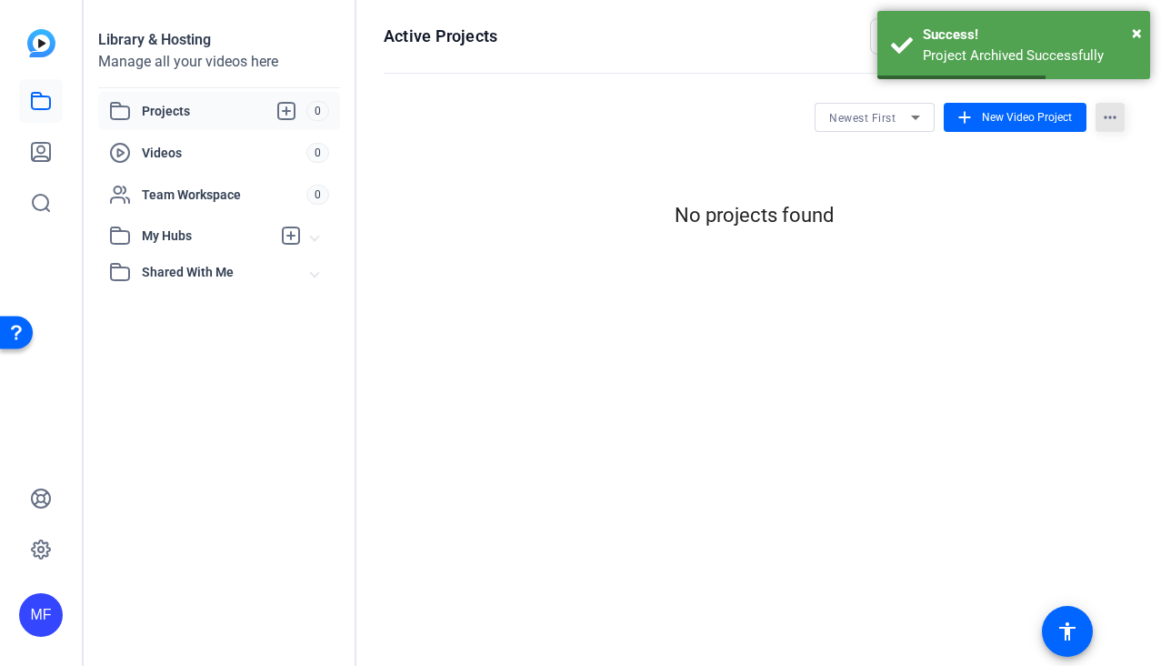
click at [1108, 120] on mat-icon "more_horiz" at bounding box center [1110, 117] width 29 height 29
click at [1016, 255] on div at bounding box center [580, 333] width 1161 height 666
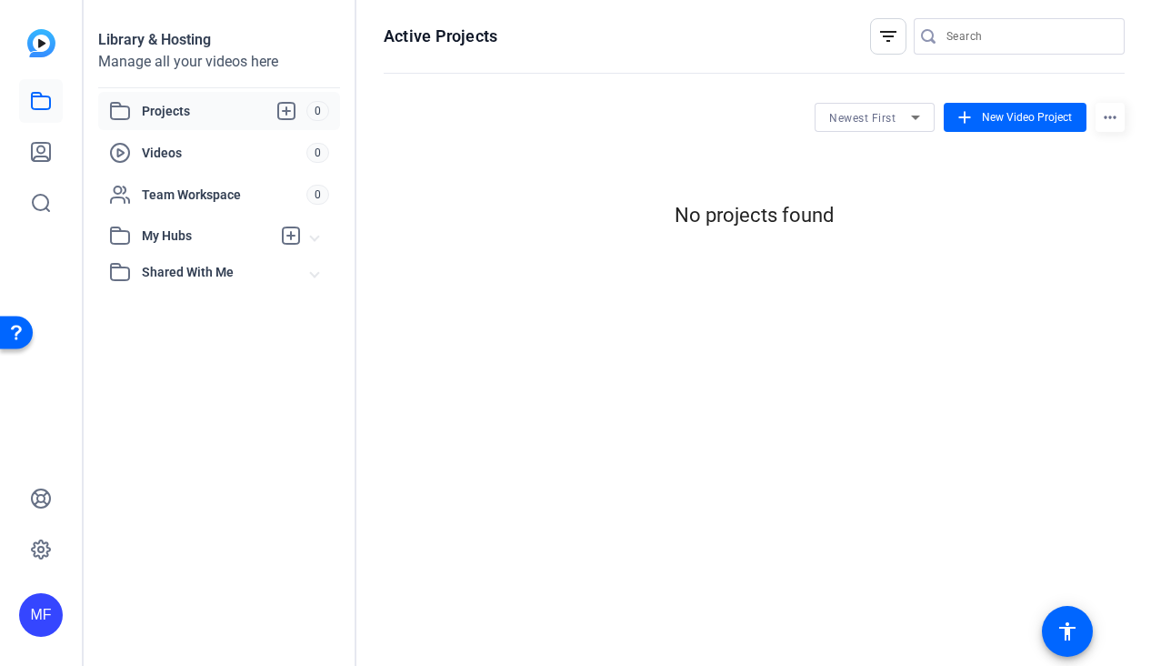
click at [45, 49] on img at bounding box center [41, 43] width 28 height 28
click at [39, 51] on img at bounding box center [41, 43] width 28 height 28
click at [42, 613] on div "MF" at bounding box center [41, 615] width 44 height 44
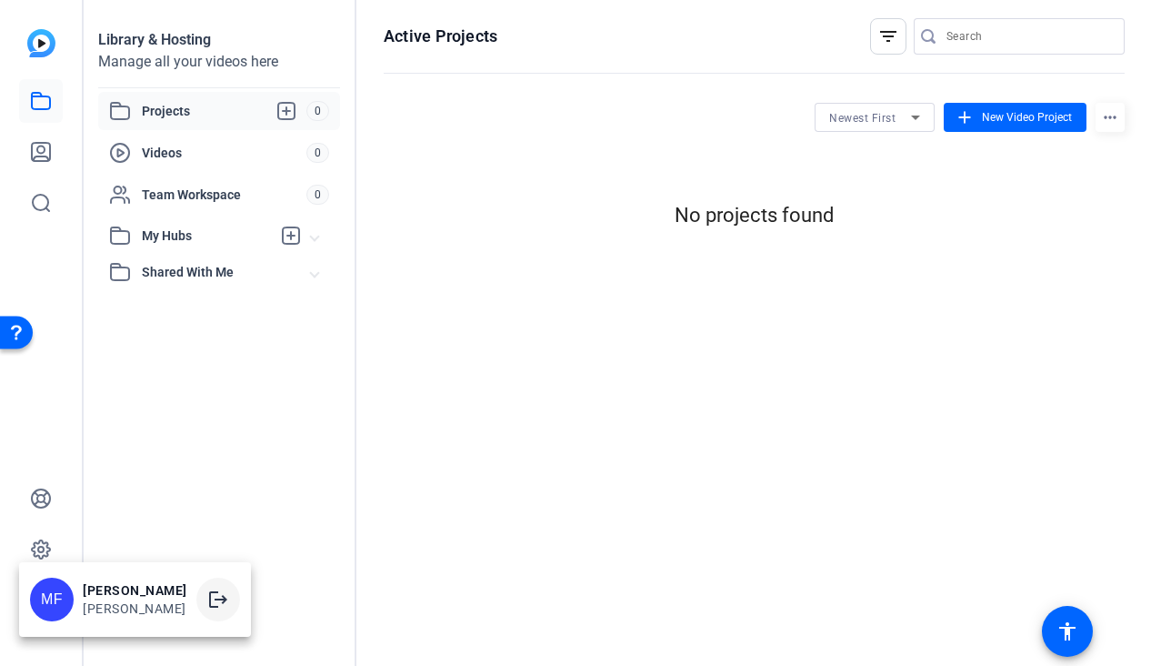
click at [207, 602] on mat-icon "logout" at bounding box center [218, 599] width 22 height 22
